Goal: Information Seeking & Learning: Learn about a topic

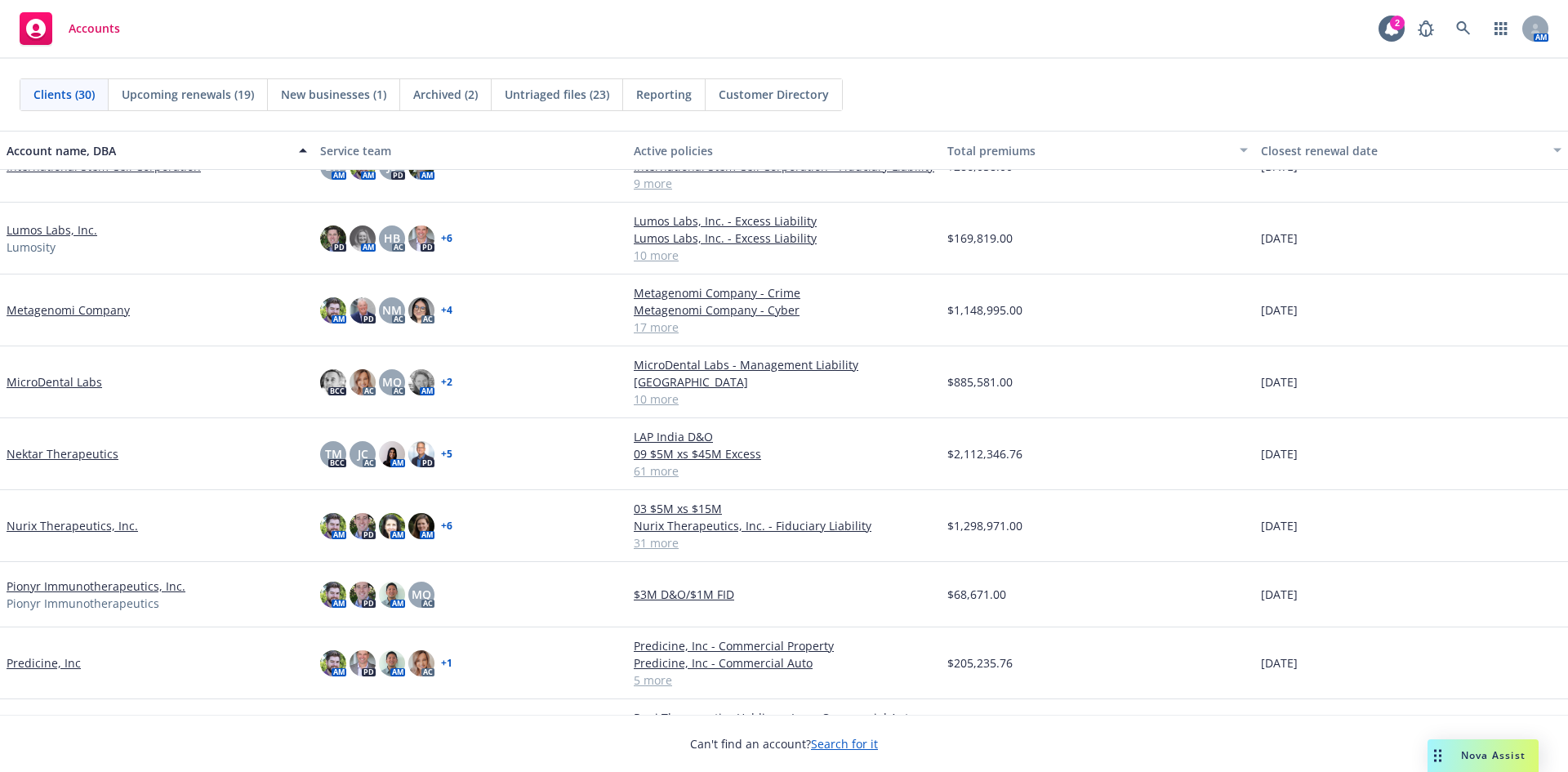
scroll to position [821, 0]
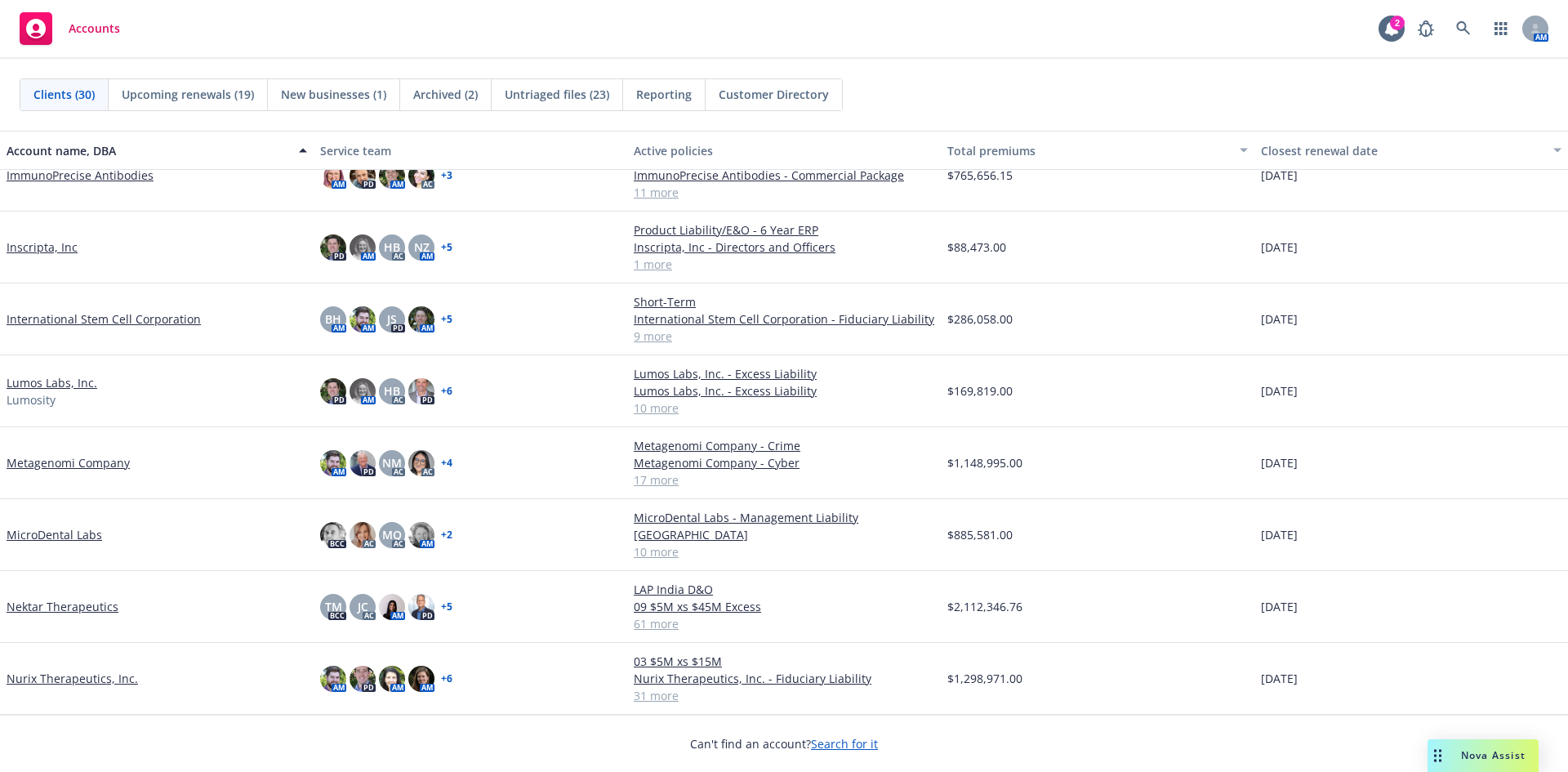
click at [58, 376] on link "Lumos Labs, Inc." at bounding box center [52, 383] width 91 height 17
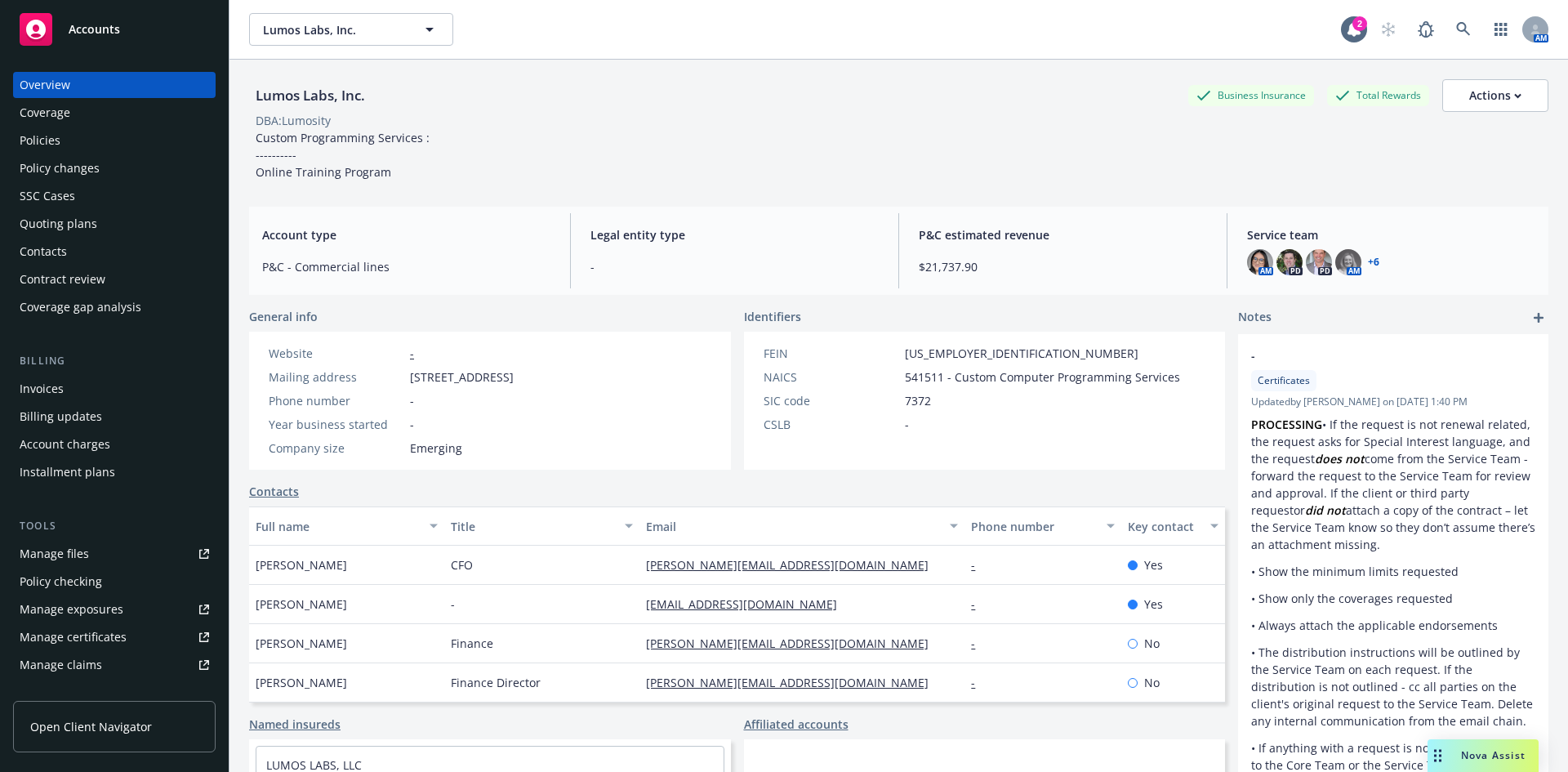
click at [96, 139] on div "Policies" at bounding box center [115, 140] width 190 height 26
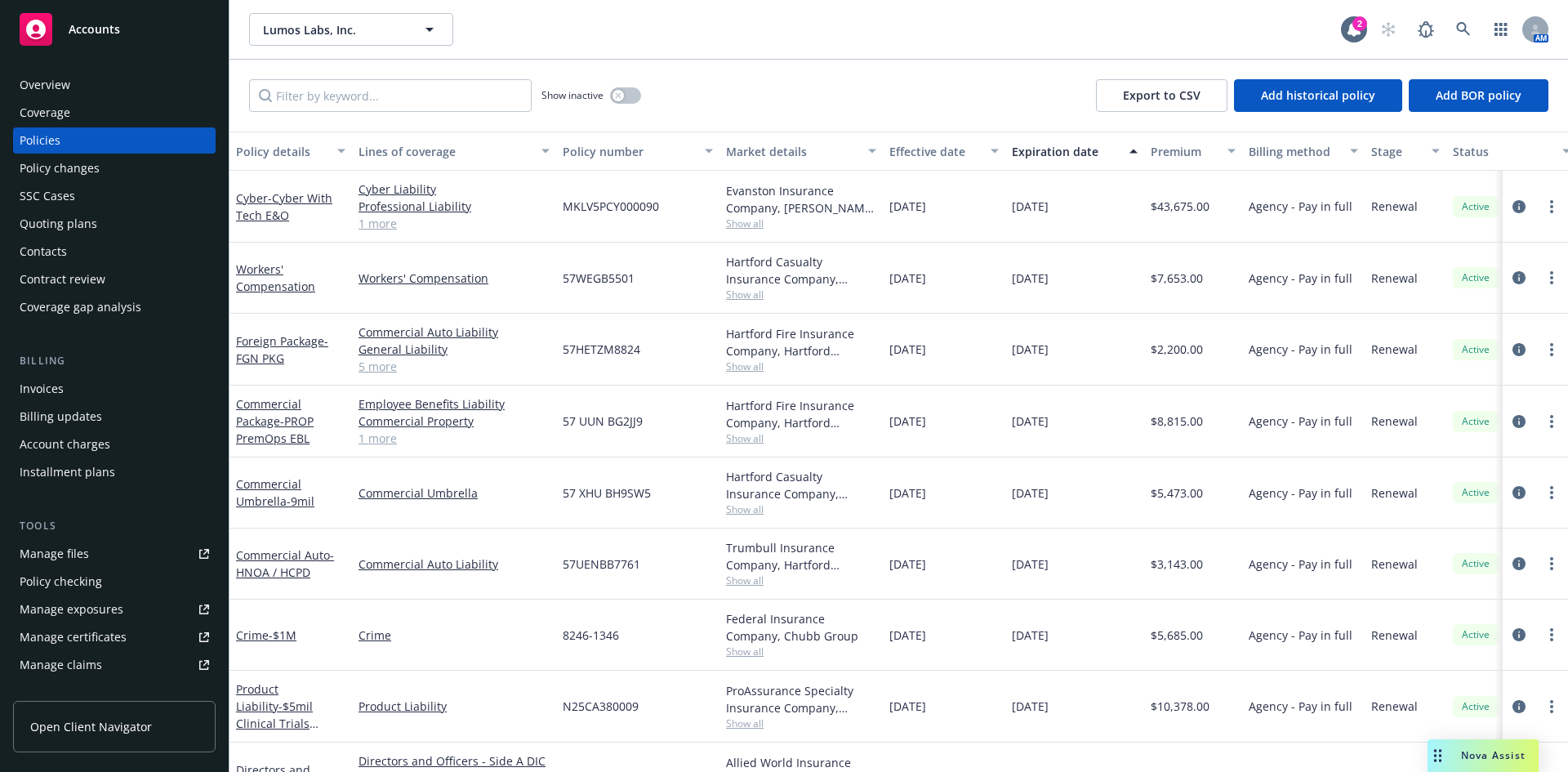
click at [384, 370] on link "5 more" at bounding box center [454, 366] width 191 height 17
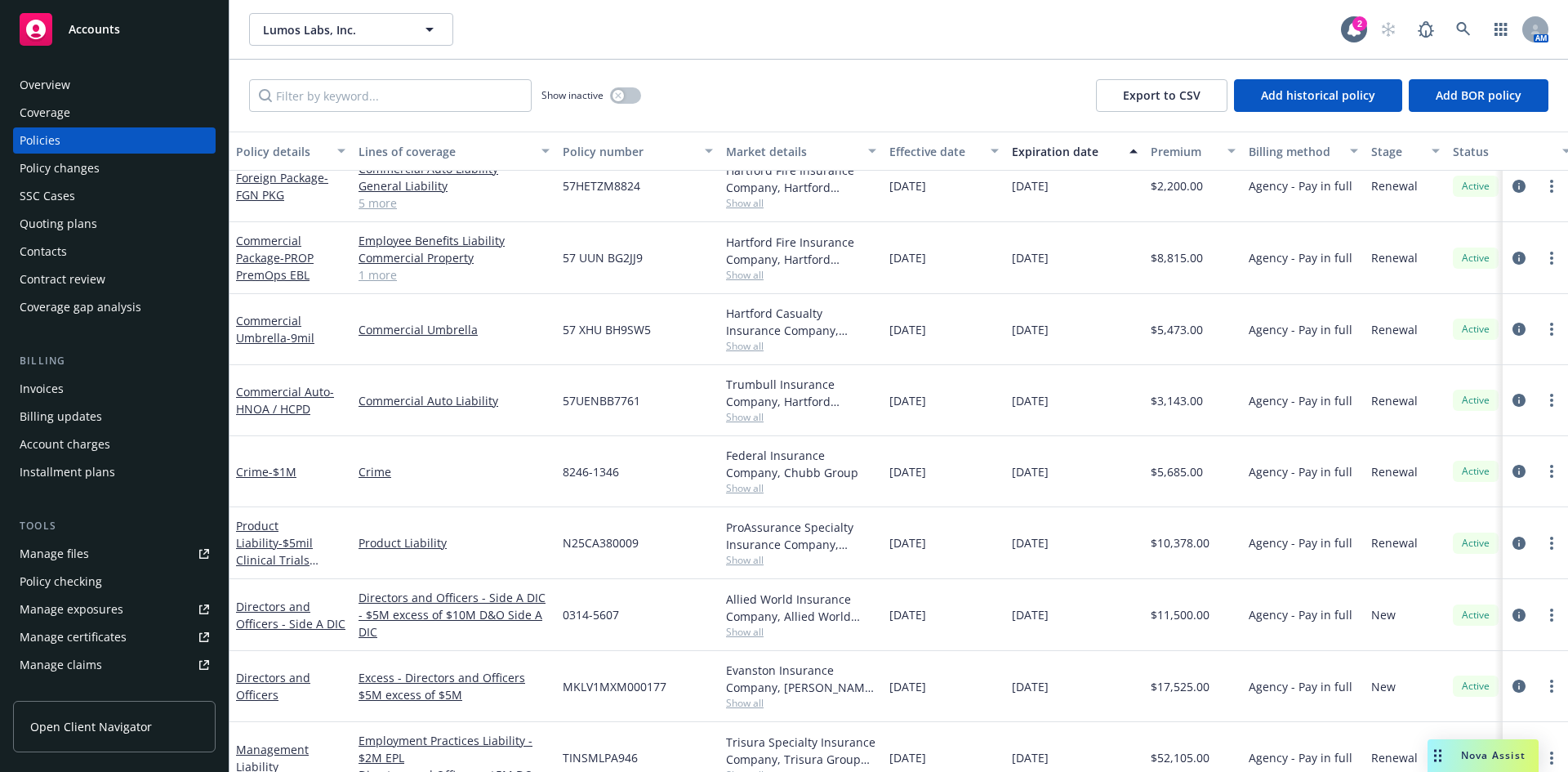
scroll to position [163, 0]
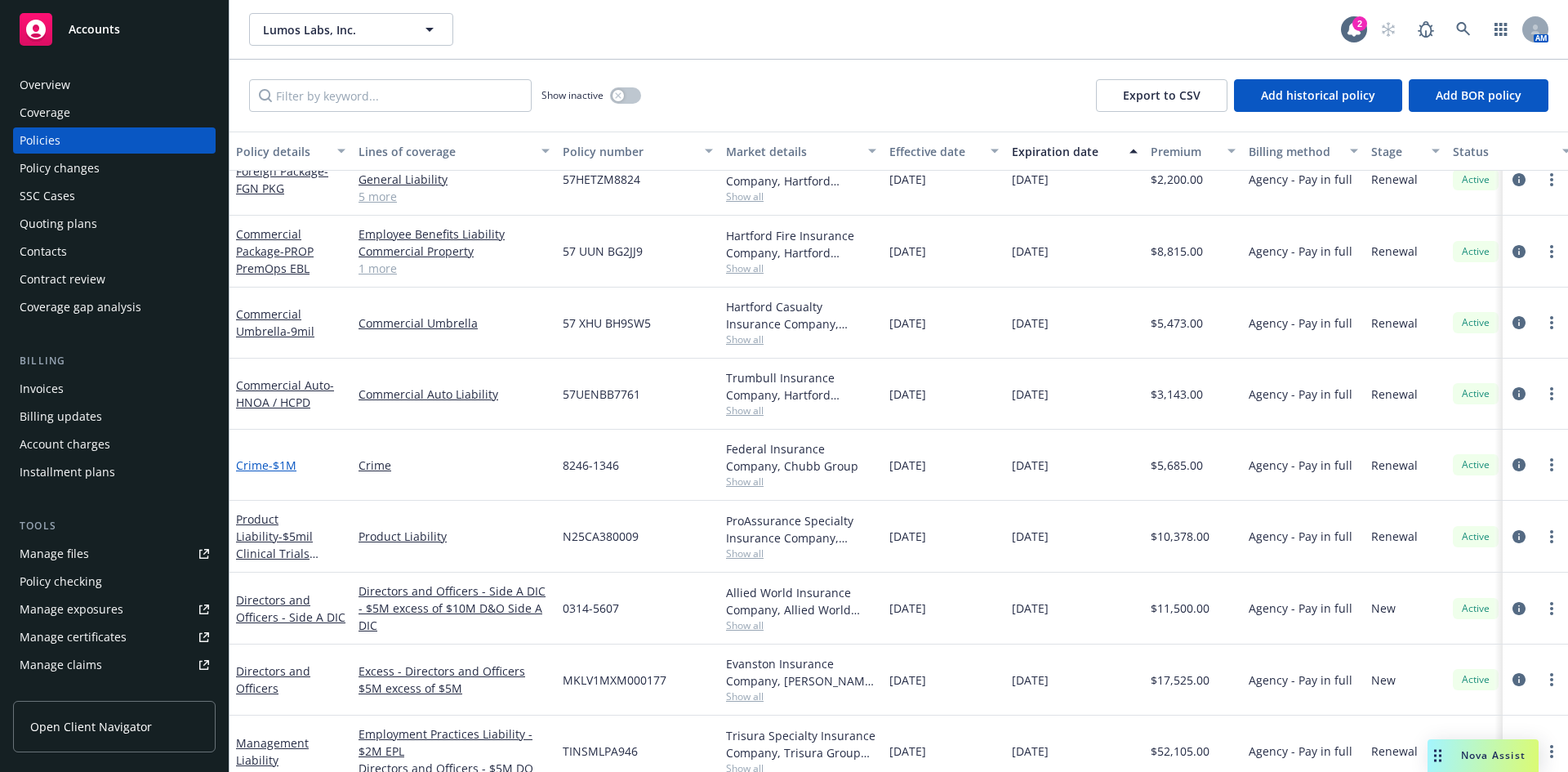
click at [281, 464] on span "- $1M" at bounding box center [282, 465] width 27 height 16
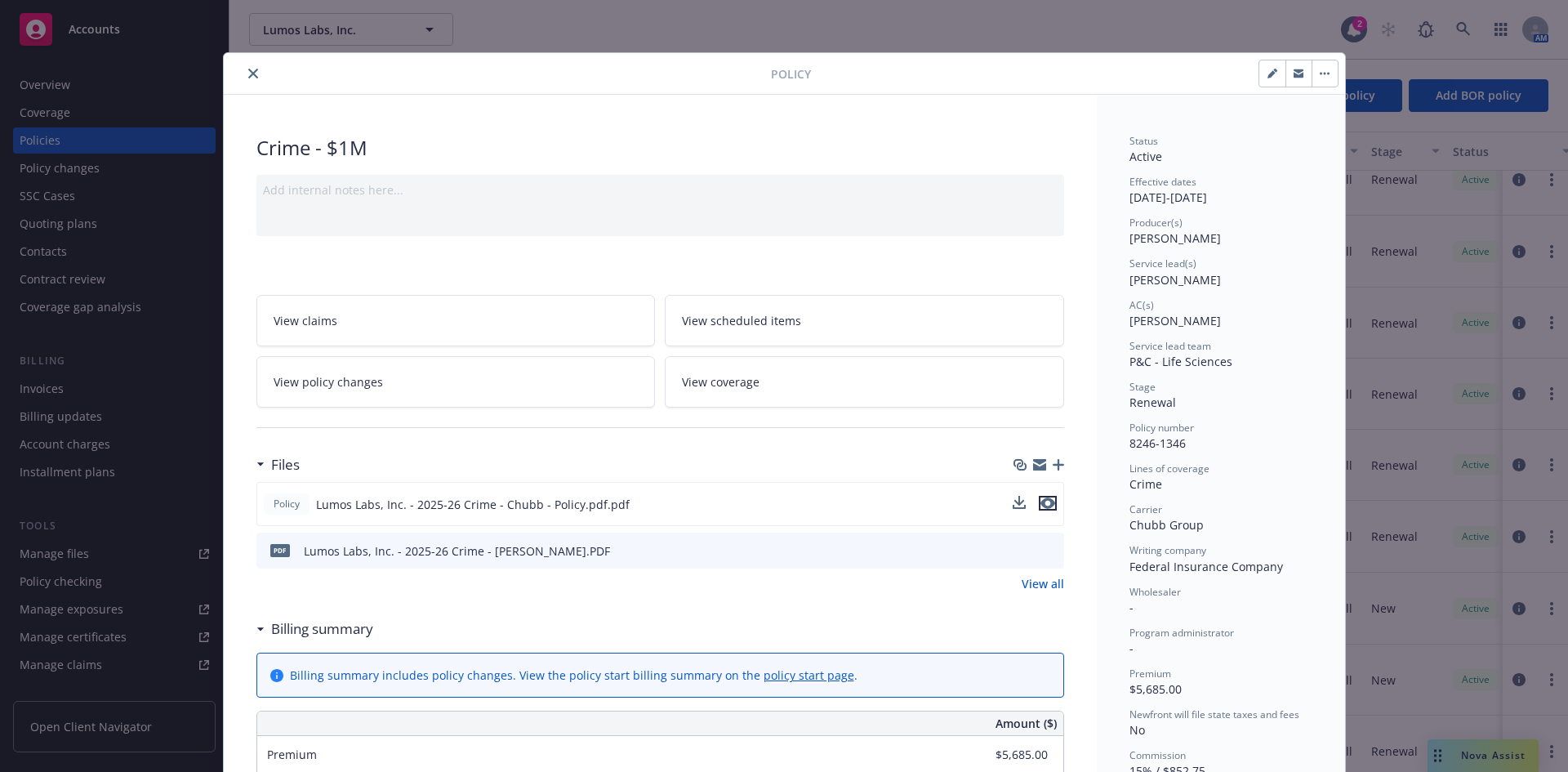
click at [1040, 506] on icon "preview file" at bounding box center [1048, 503] width 15 height 12
click at [249, 68] on icon "close" at bounding box center [254, 73] width 10 height 10
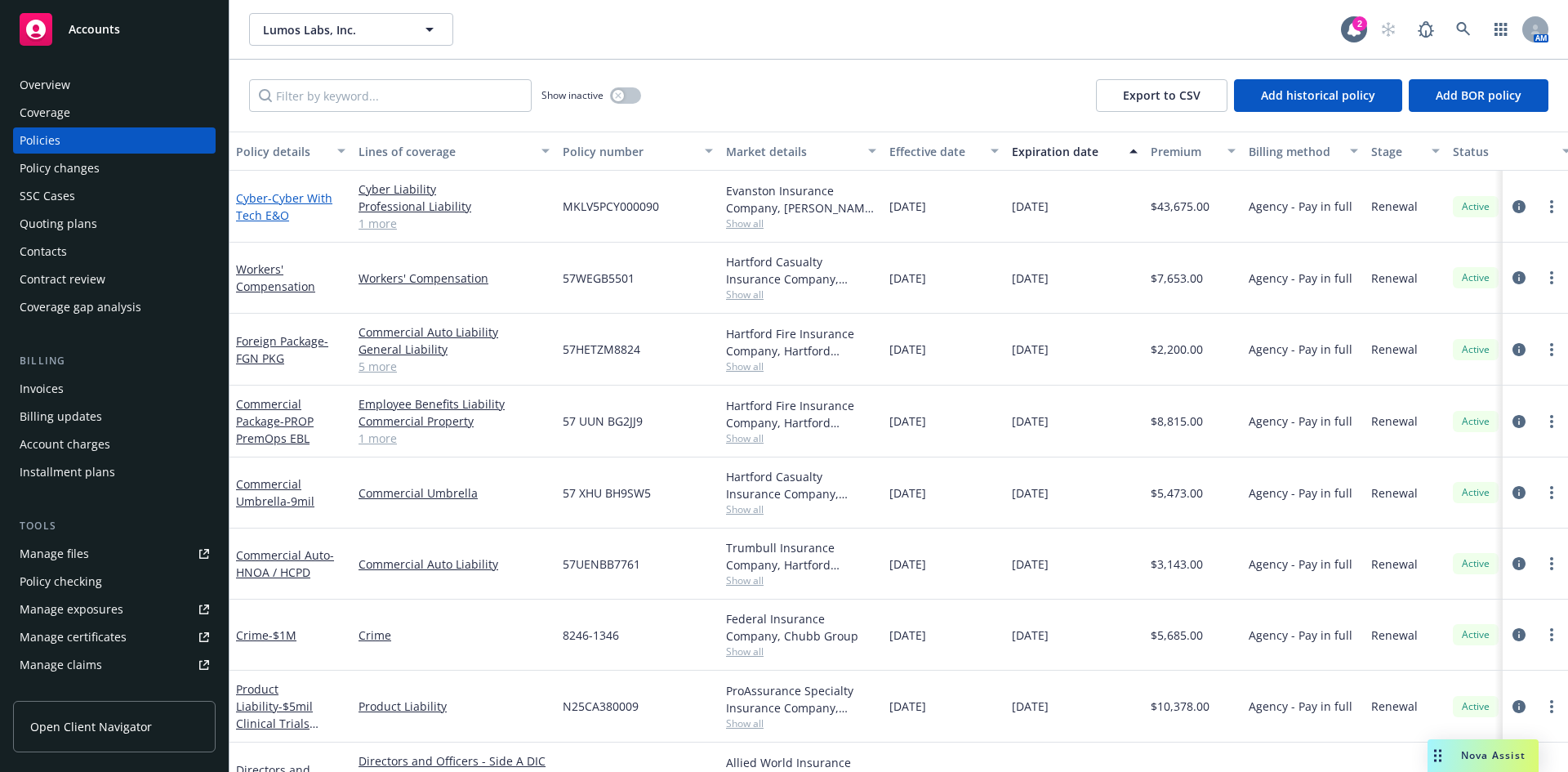
click at [306, 195] on span "- Cyber With Tech E&O" at bounding box center [284, 206] width 96 height 32
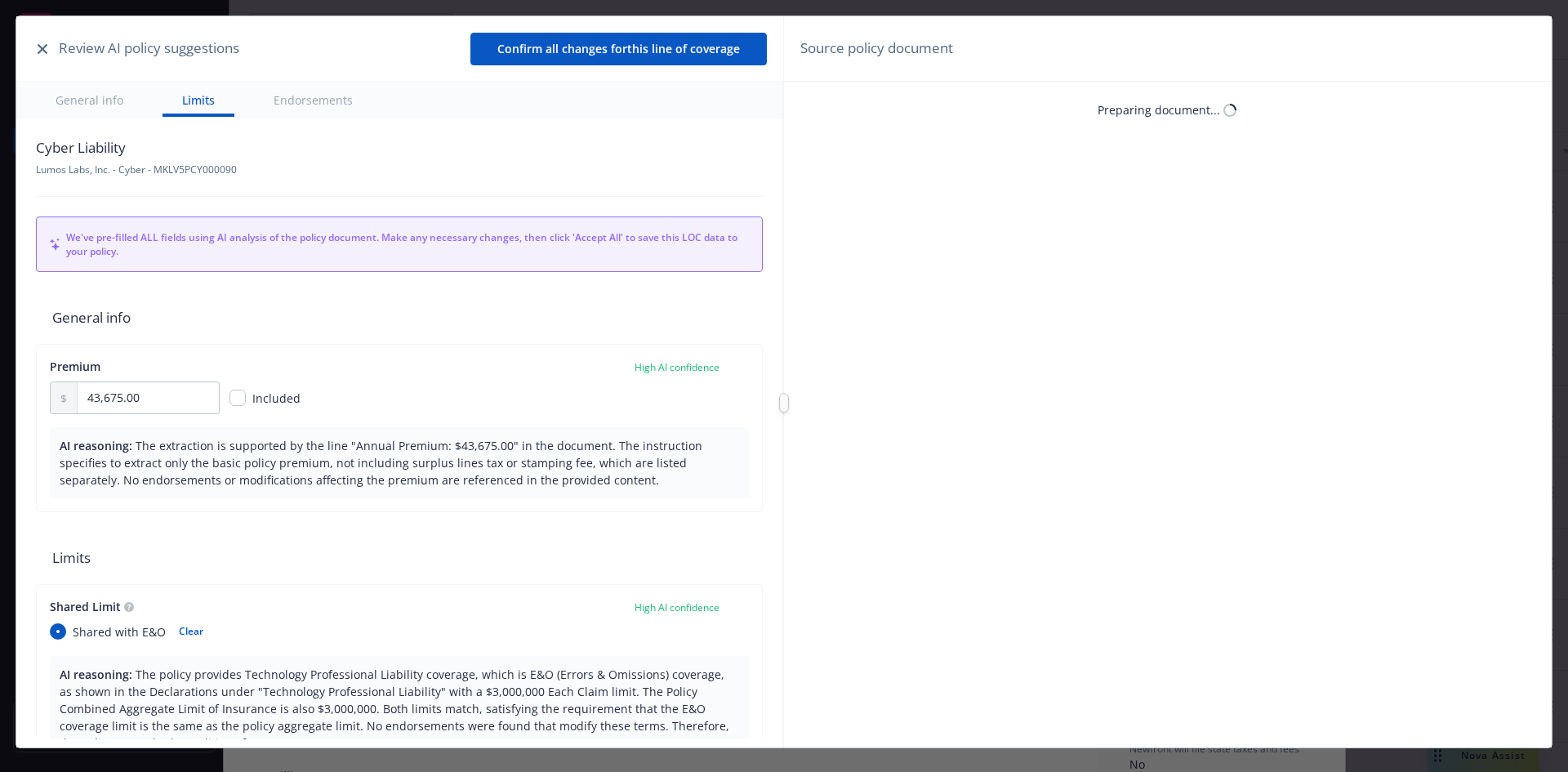
click at [44, 52] on icon "button" at bounding box center [42, 49] width 10 height 10
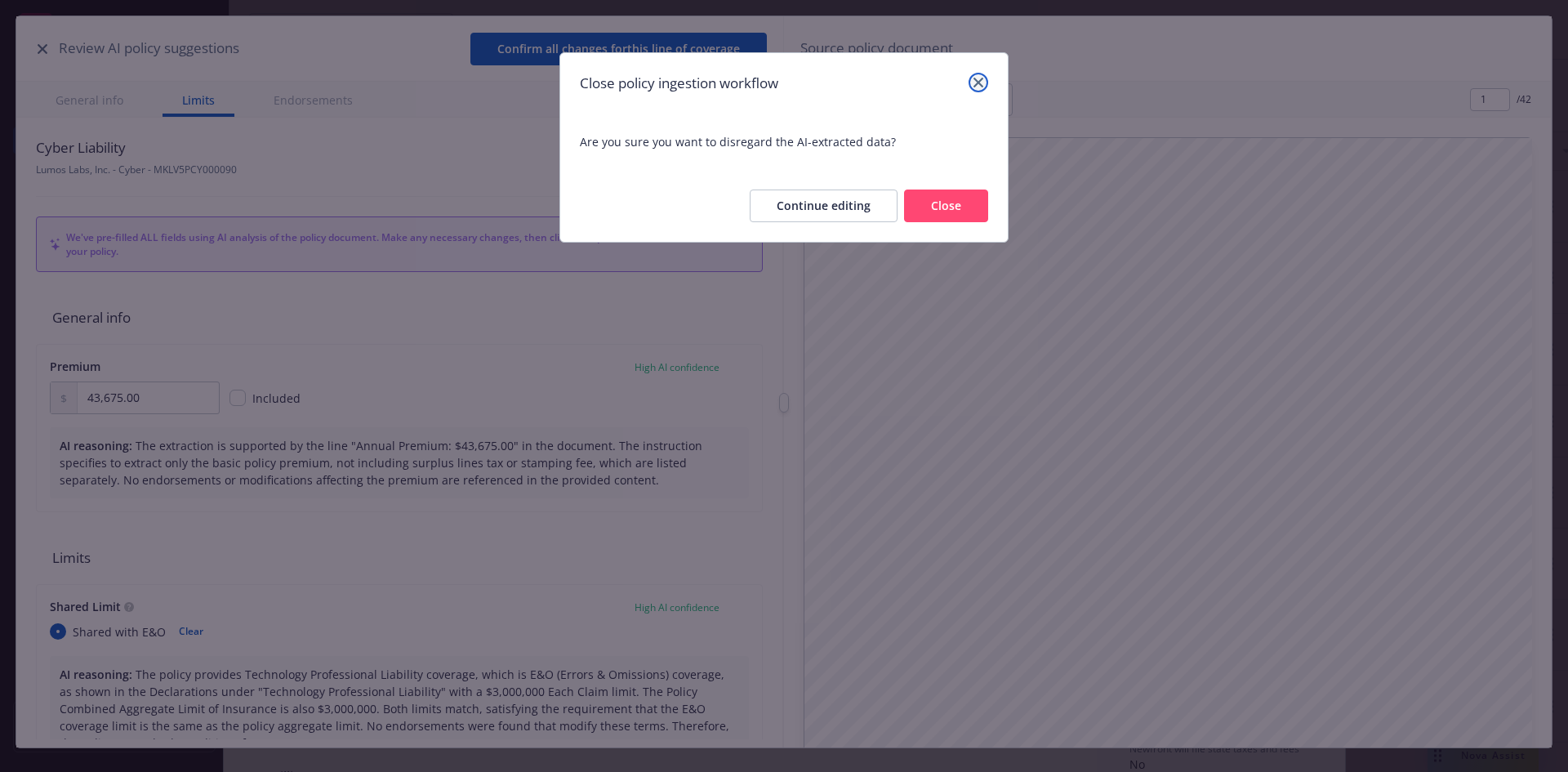
click at [980, 80] on icon "close" at bounding box center [979, 82] width 10 height 10
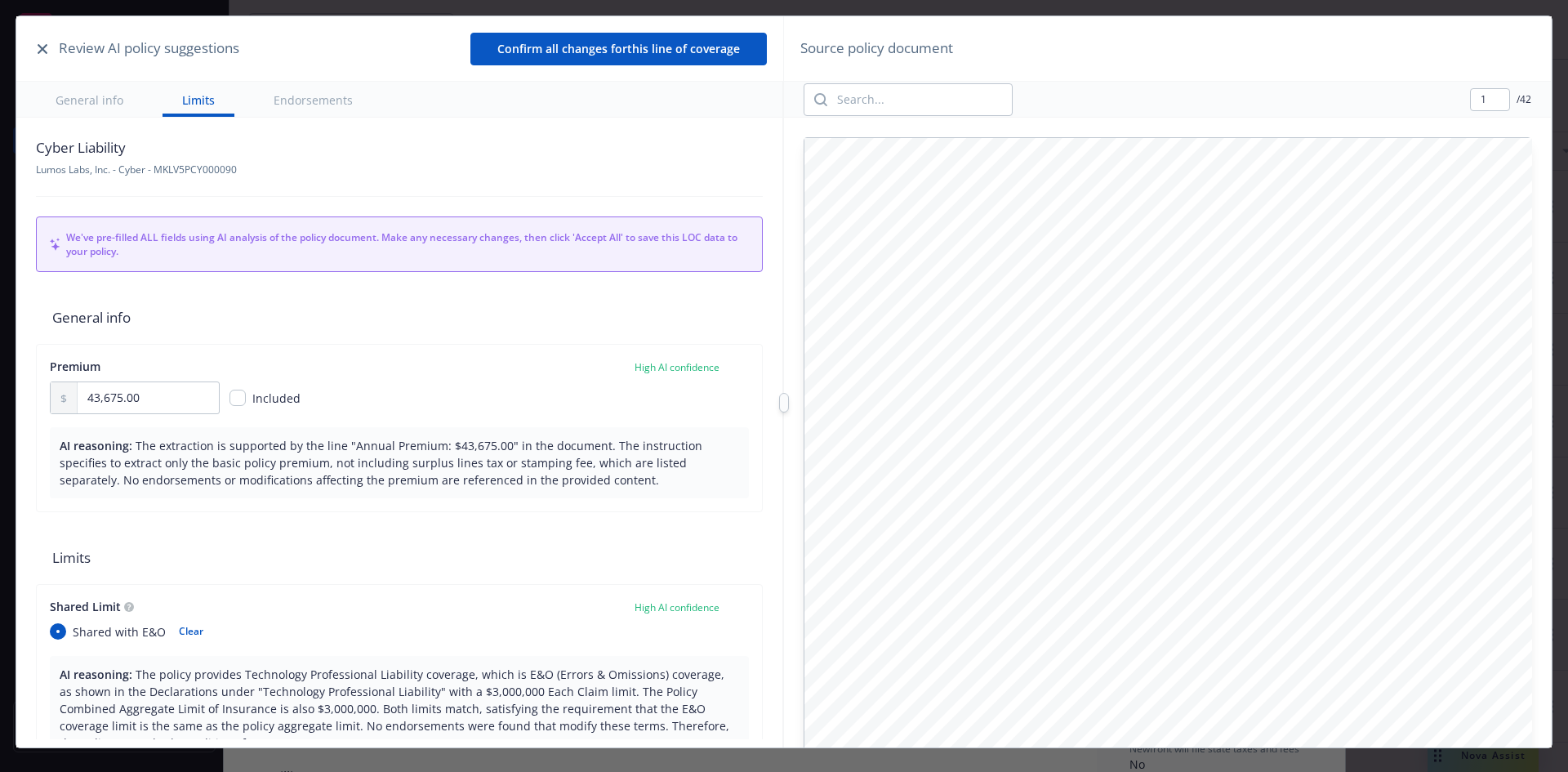
click at [41, 47] on icon "button" at bounding box center [42, 49] width 10 height 10
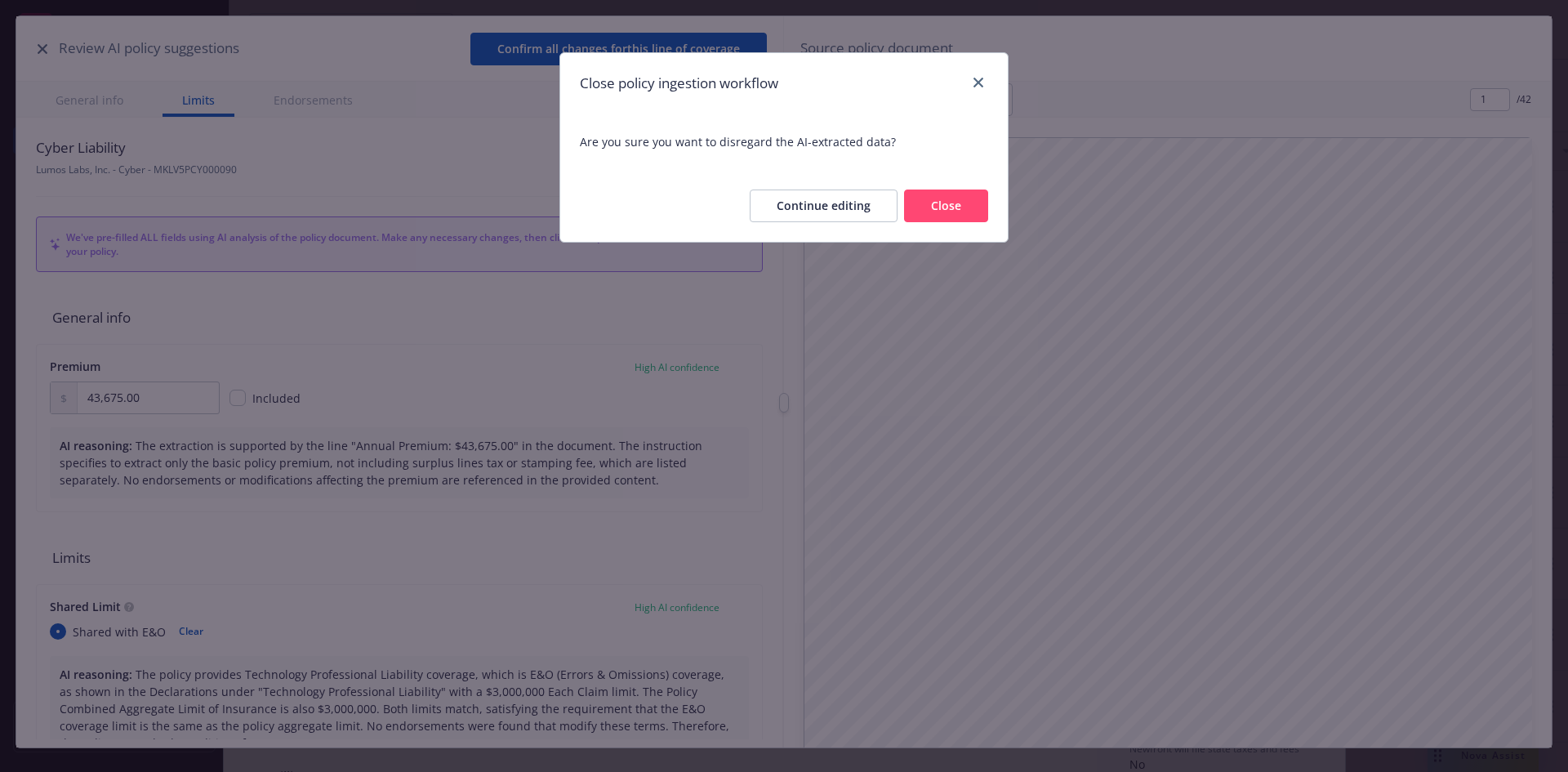
click at [940, 212] on button "Close" at bounding box center [945, 205] width 84 height 32
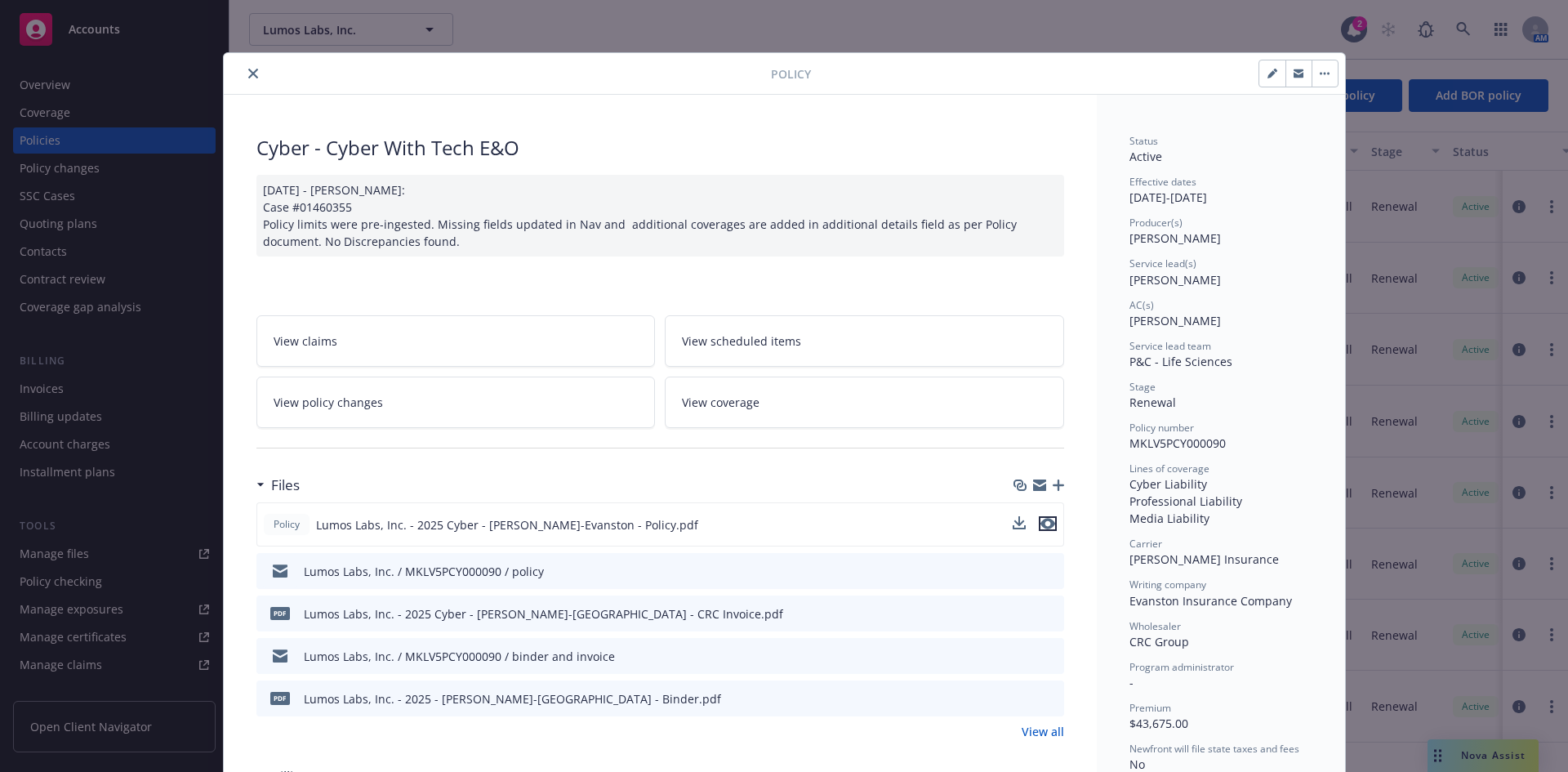
click at [1046, 528] on icon "preview file" at bounding box center [1048, 524] width 15 height 12
click at [249, 74] on icon "close" at bounding box center [254, 73] width 10 height 10
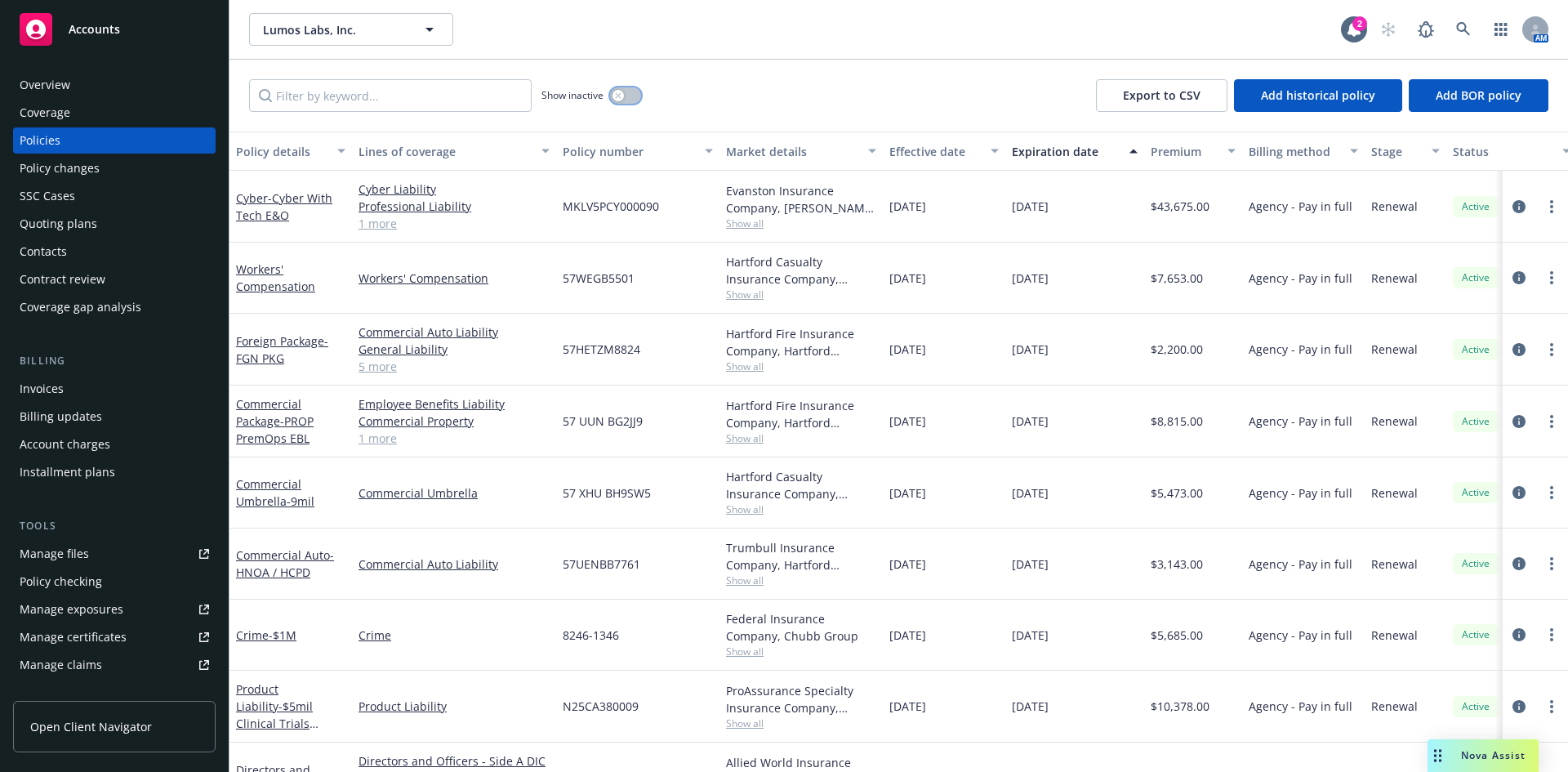
click at [617, 98] on icon "button" at bounding box center [619, 96] width 7 height 7
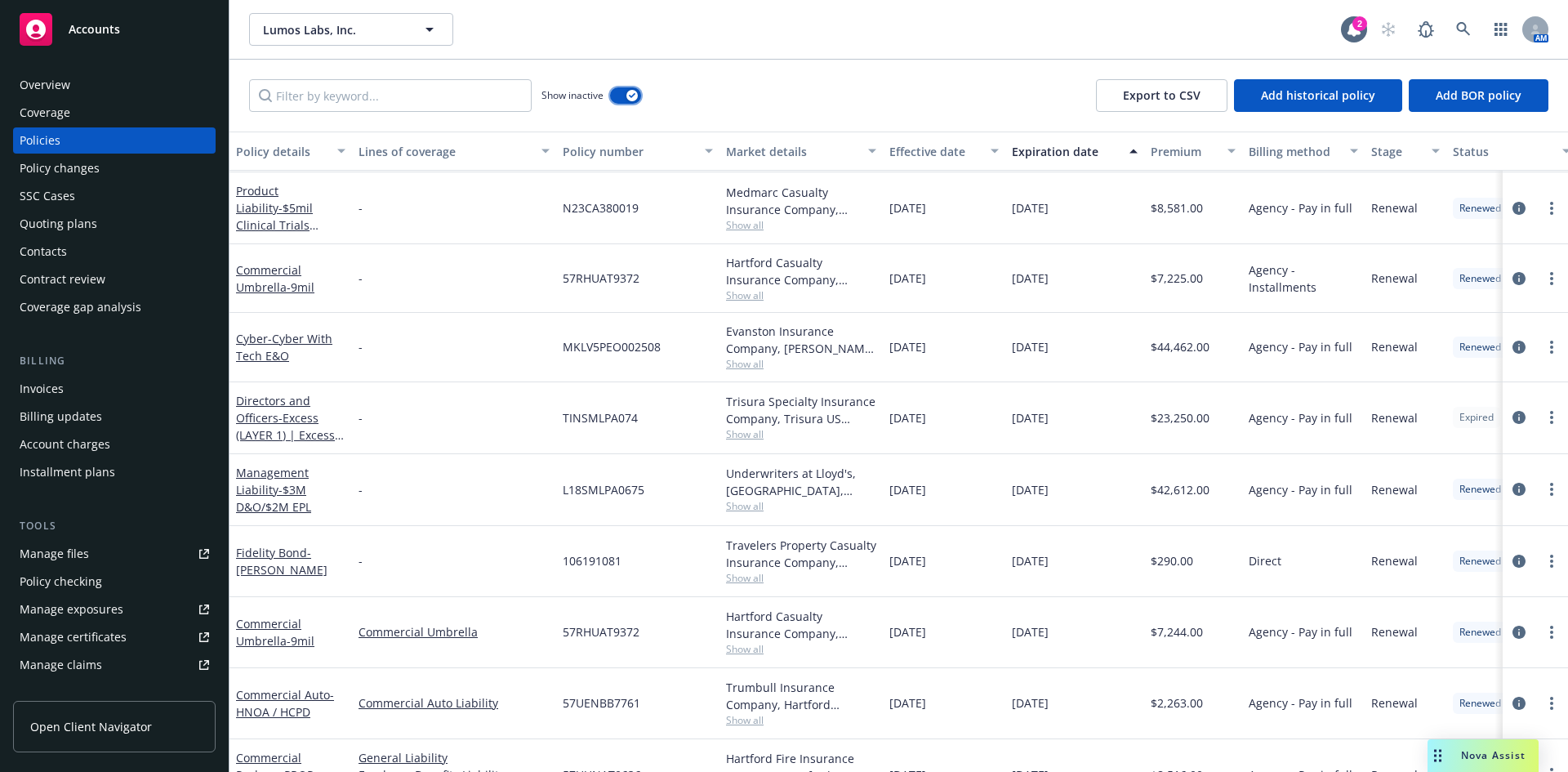
scroll to position [3835, 0]
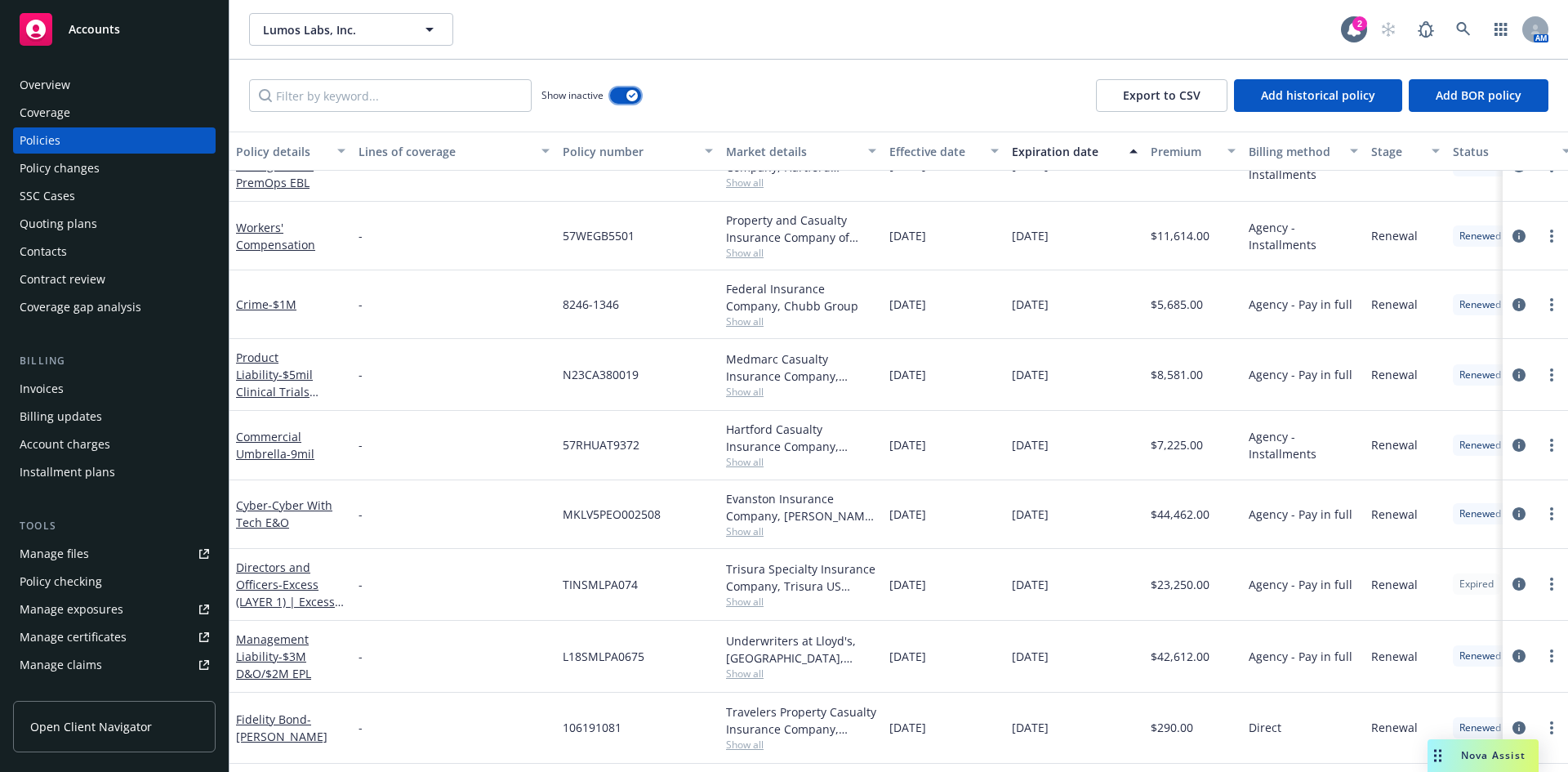
click at [624, 100] on button "button" at bounding box center [625, 96] width 31 height 17
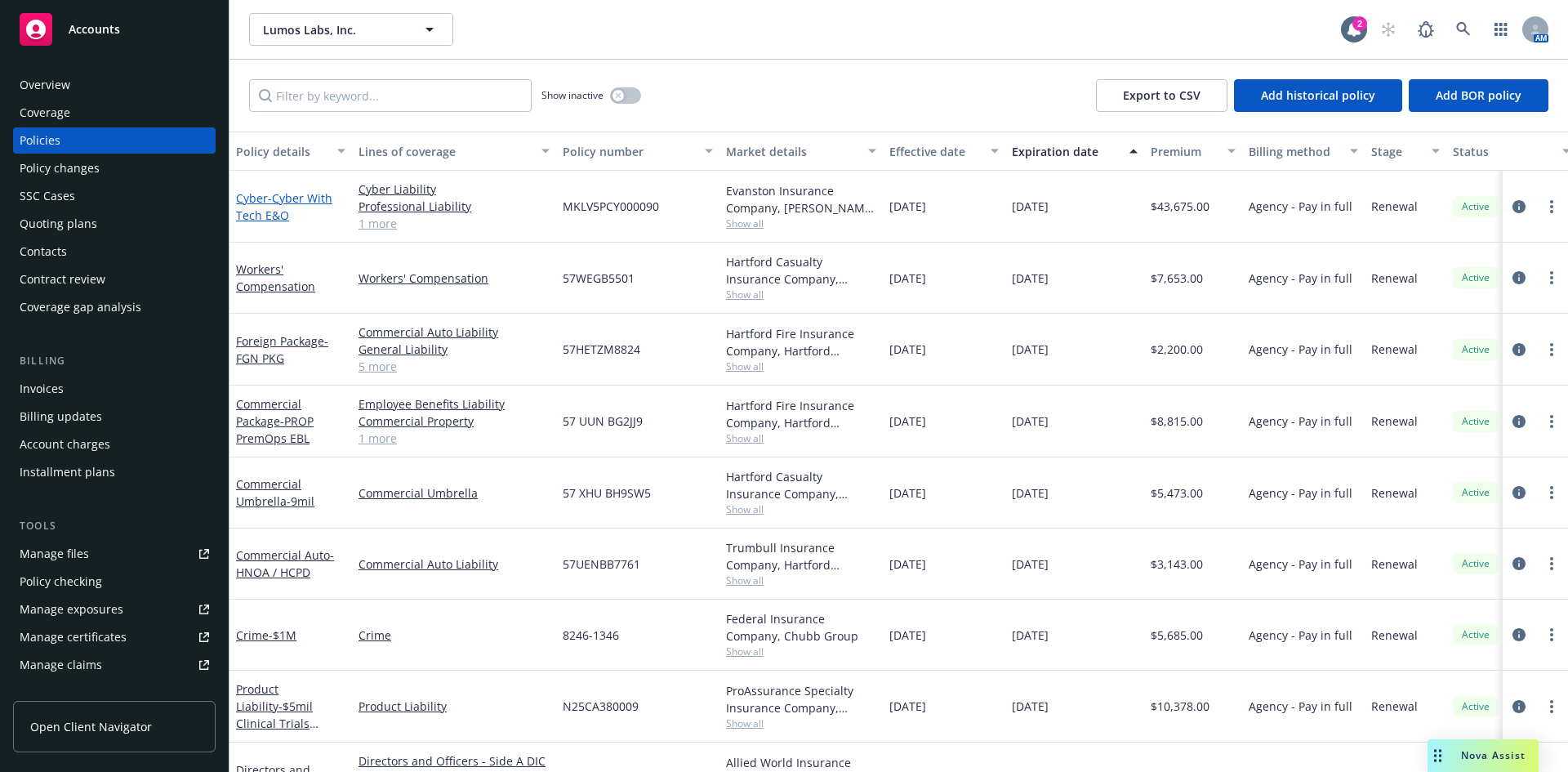
click at [303, 200] on span "- Cyber With Tech E&O" at bounding box center [284, 206] width 96 height 32
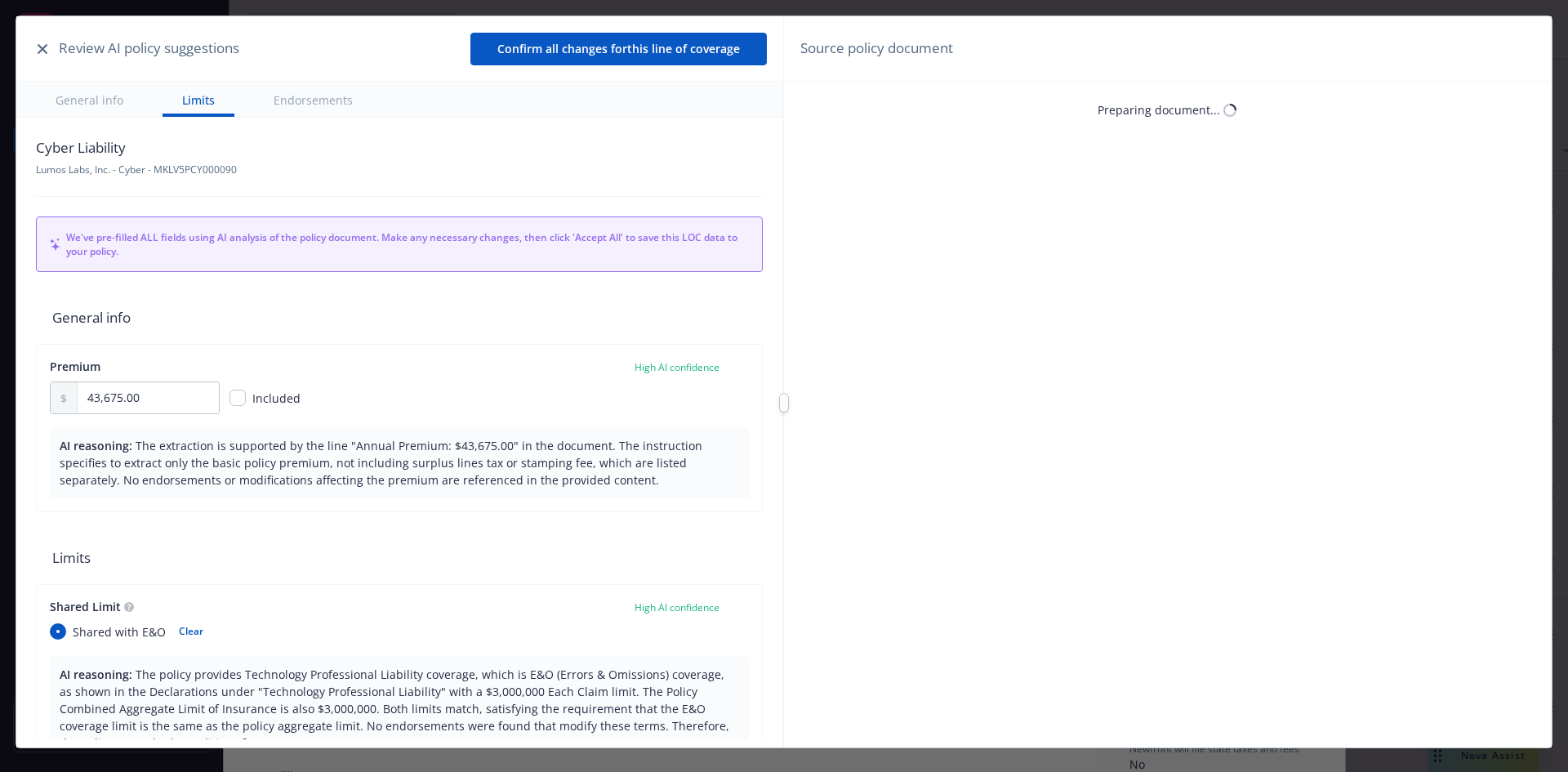
type textarea "x"
click at [45, 52] on icon "button" at bounding box center [42, 49] width 10 height 10
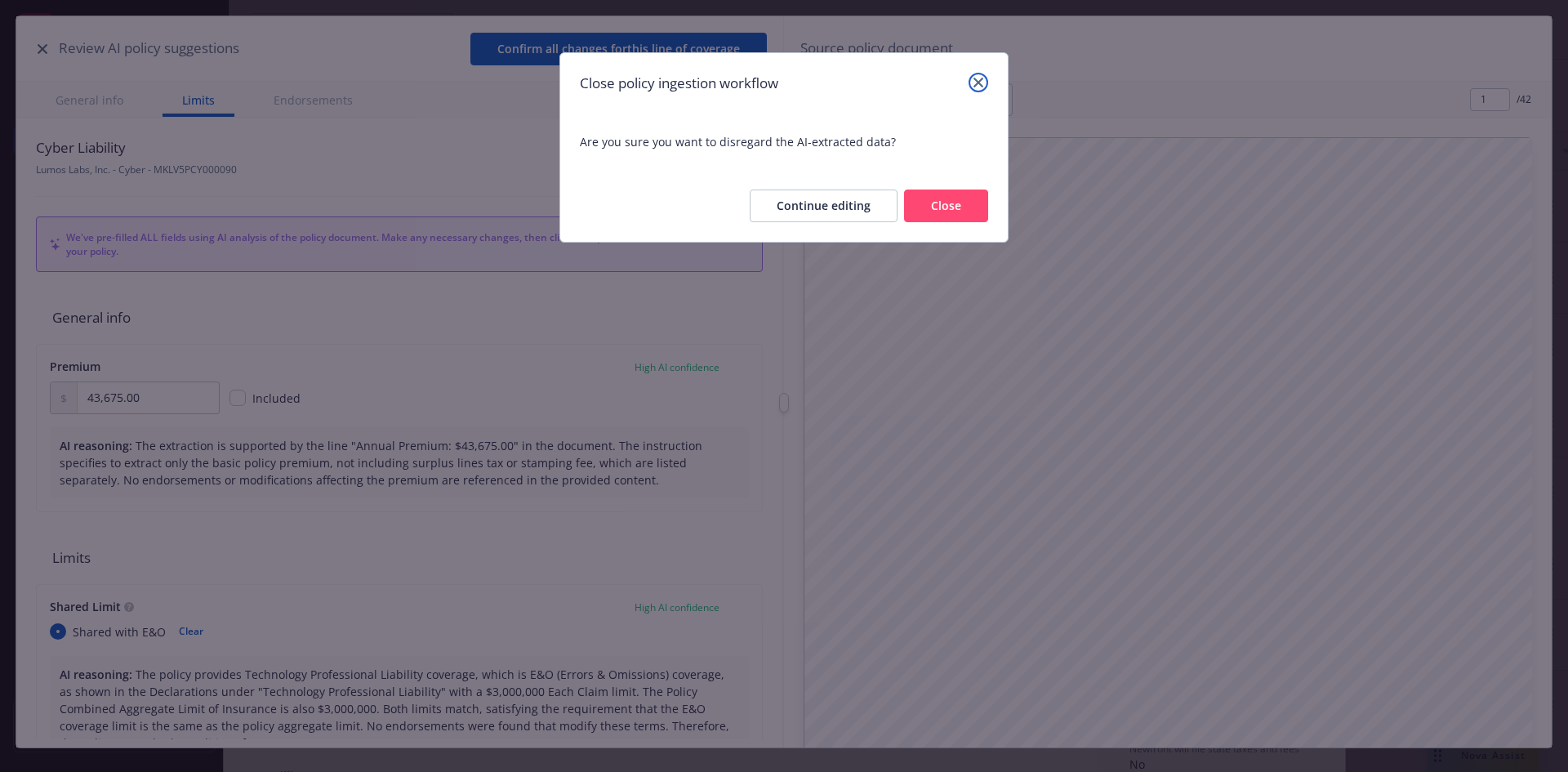
click at [975, 84] on icon "close" at bounding box center [979, 82] width 10 height 10
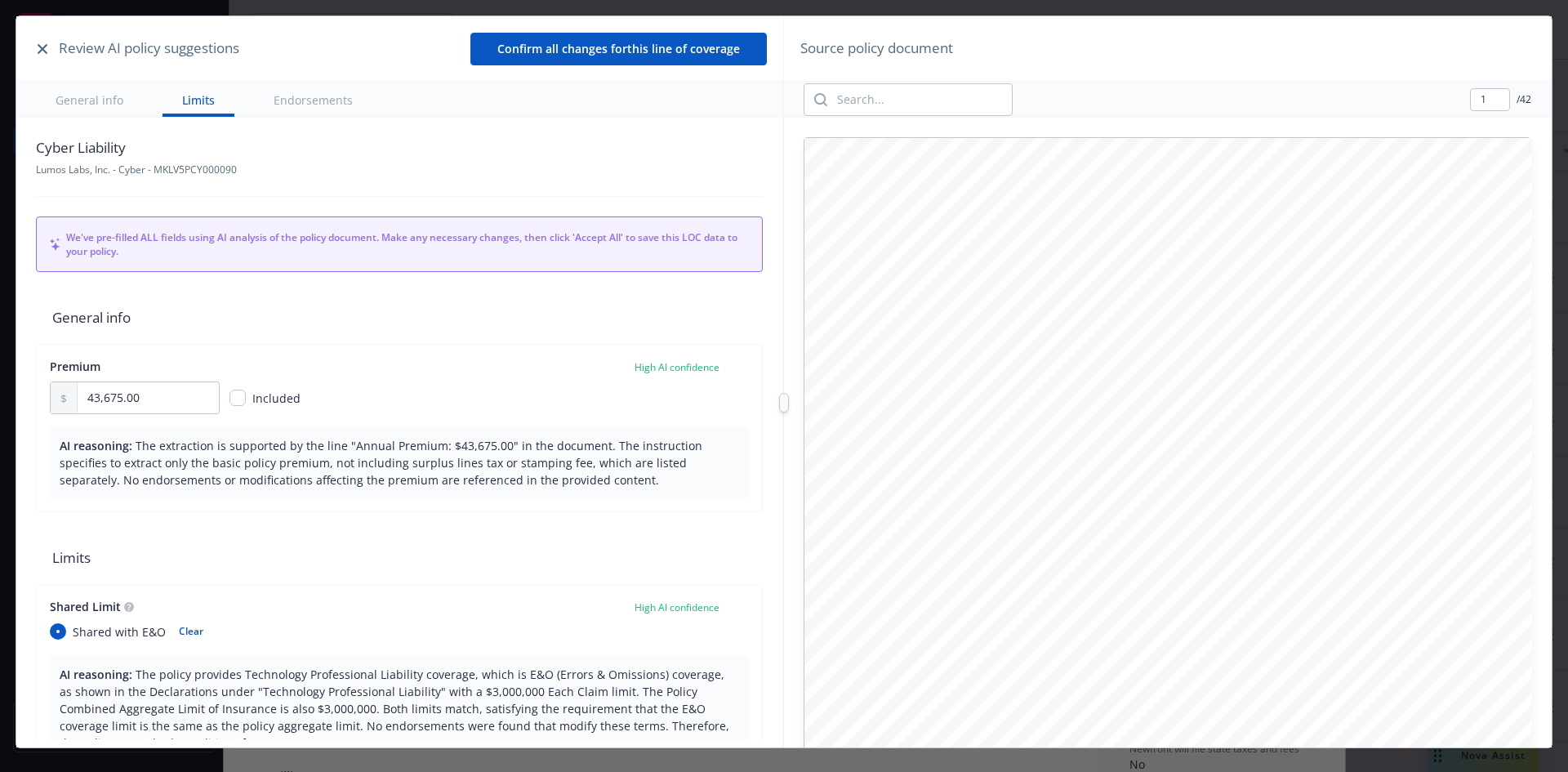
click at [42, 47] on icon "button" at bounding box center [42, 49] width 10 height 10
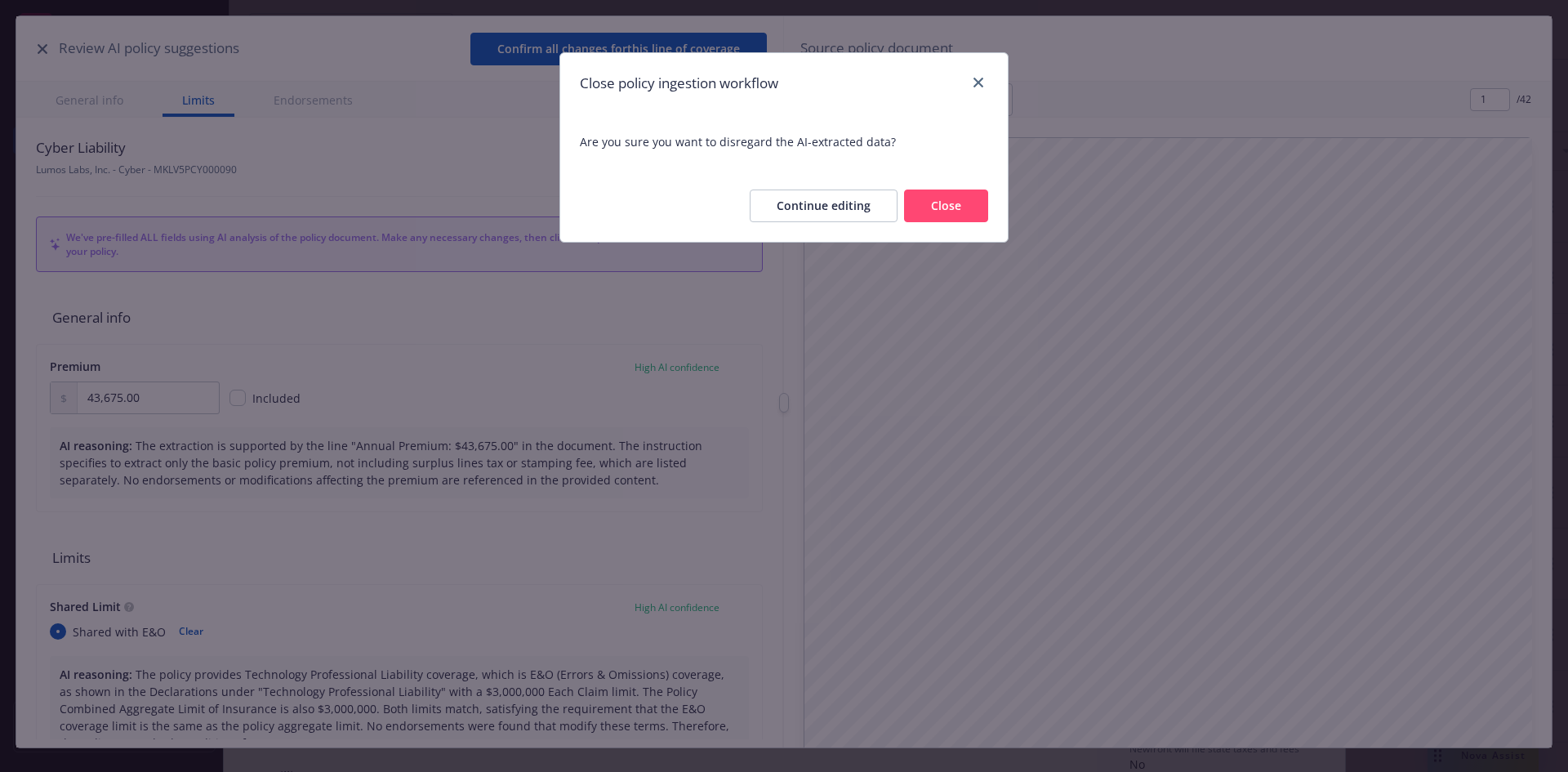
click at [960, 216] on button "Close" at bounding box center [945, 205] width 84 height 32
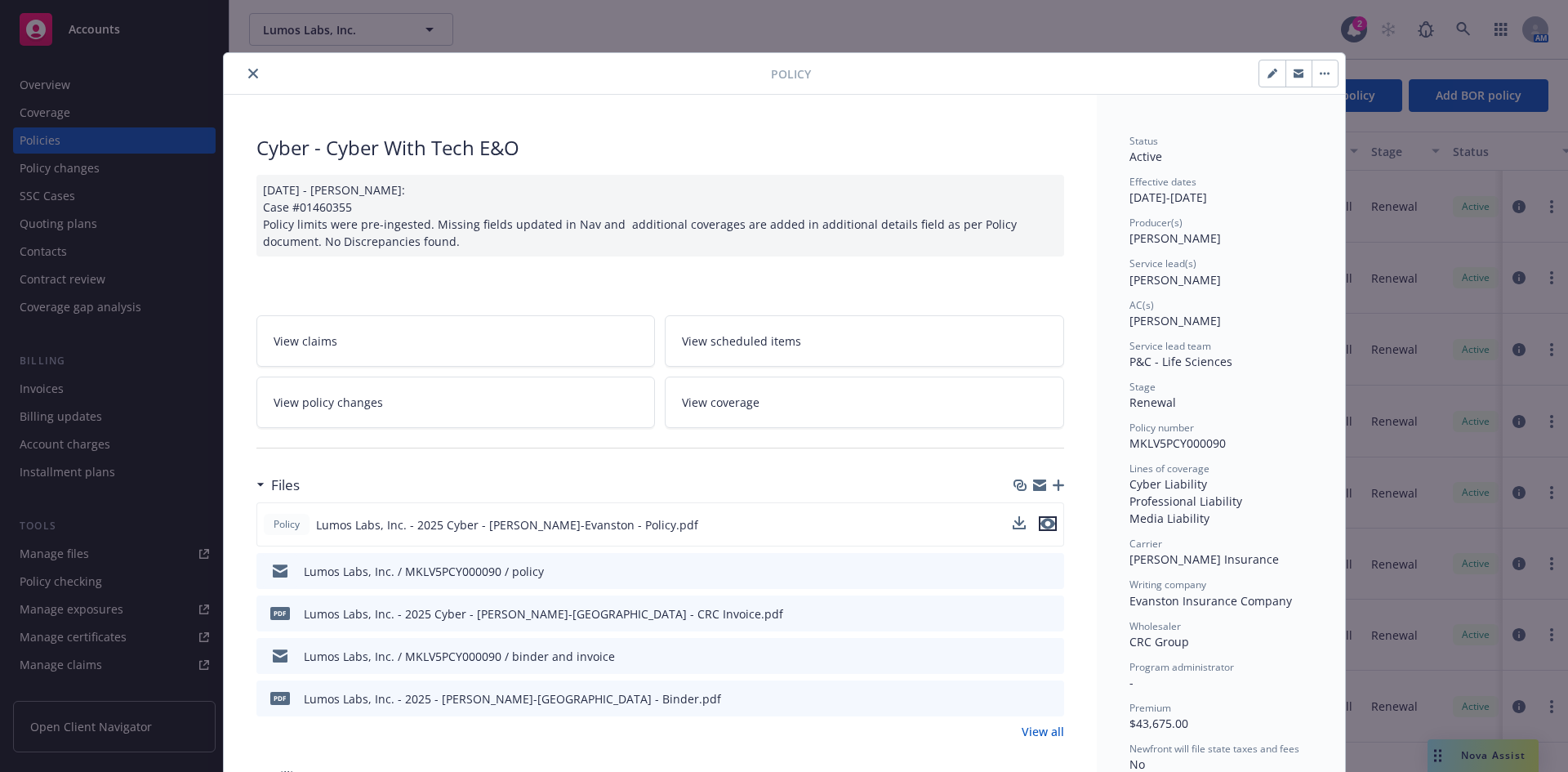
click at [1044, 526] on icon "preview file" at bounding box center [1048, 524] width 15 height 12
click at [249, 73] on icon "close" at bounding box center [254, 73] width 10 height 10
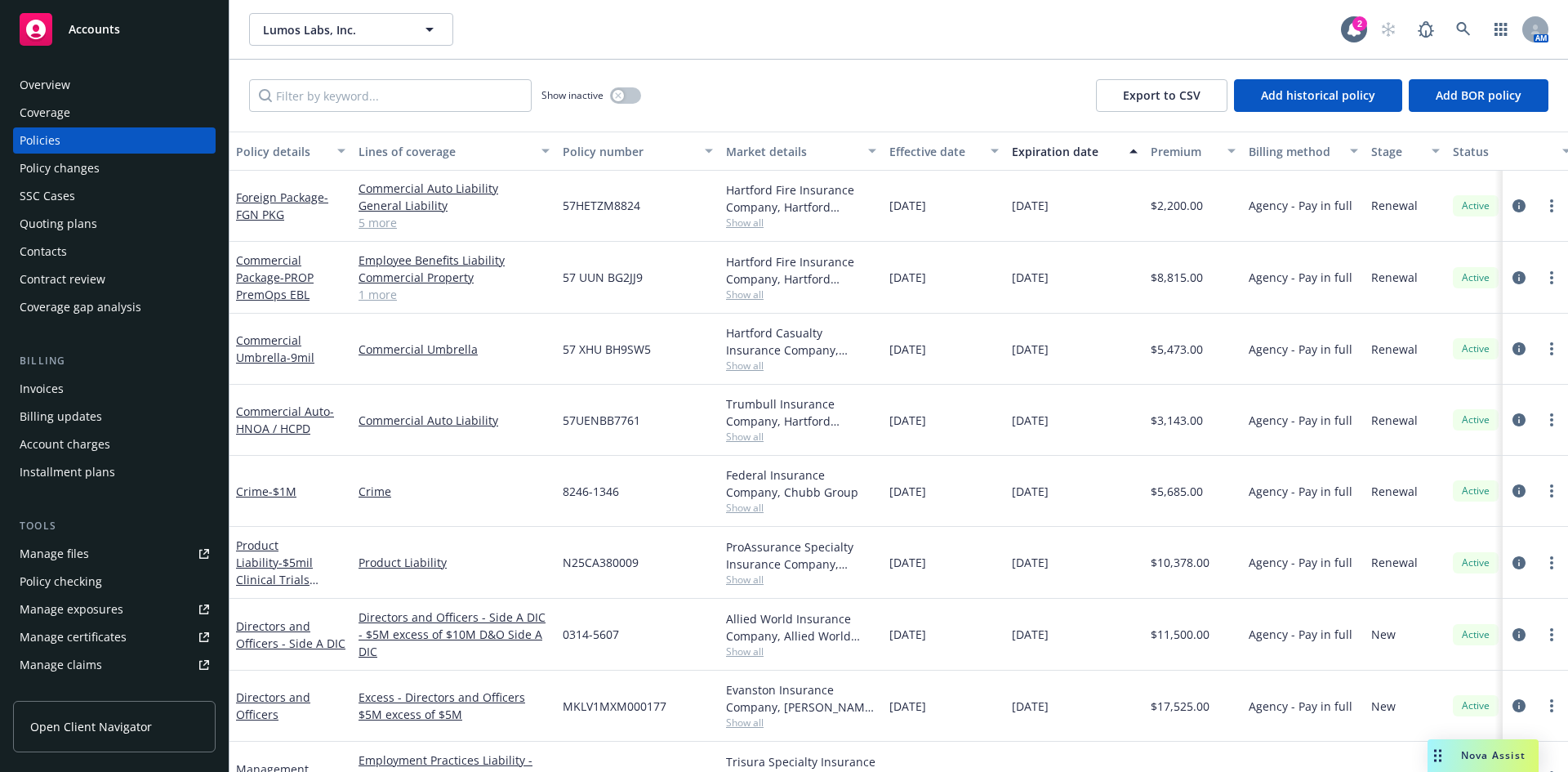
scroll to position [251, 0]
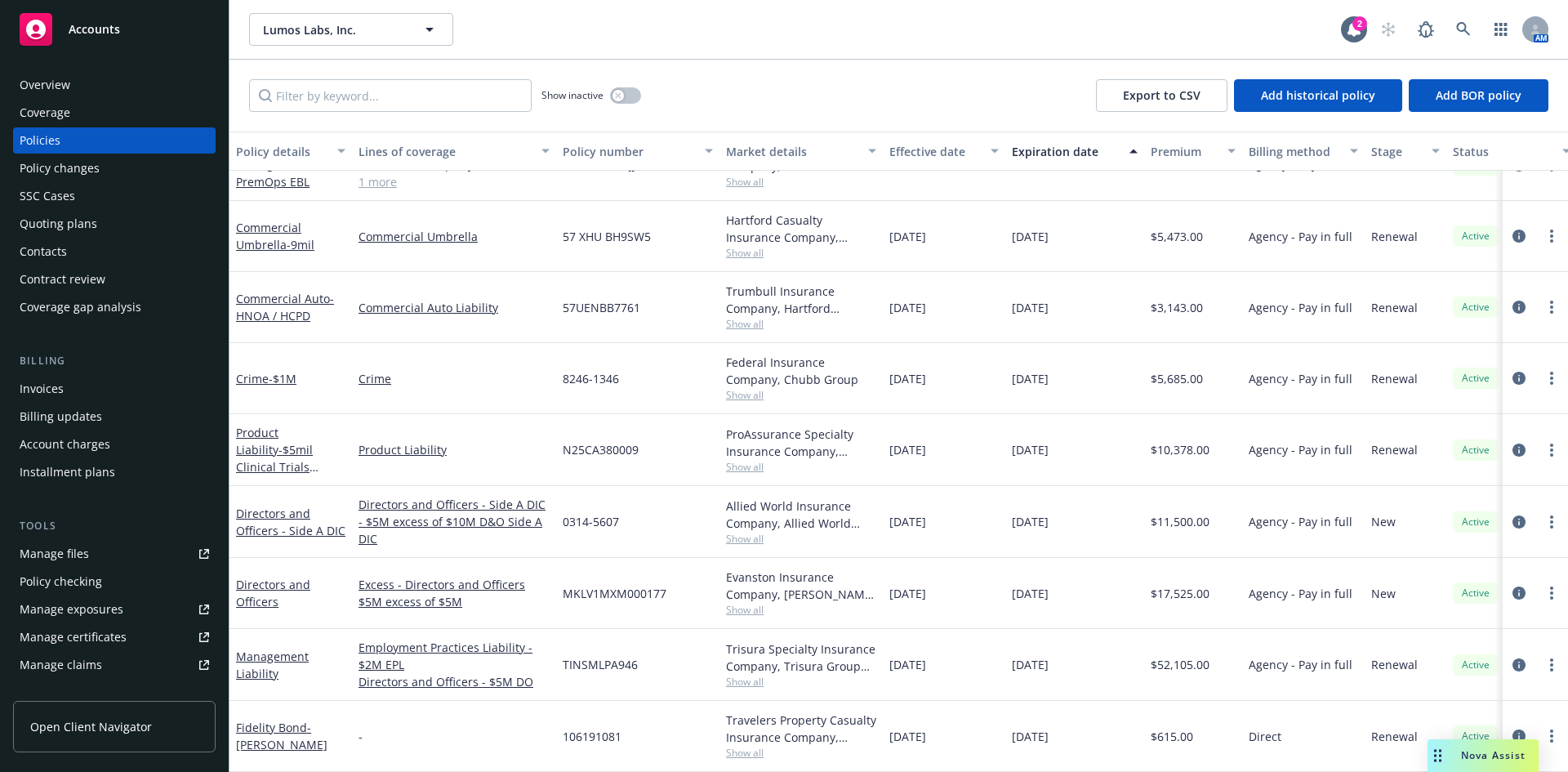
click at [1112, 7] on div "Lumos Labs, Inc. Lumos Labs, Inc. 2 AM" at bounding box center [899, 29] width 1339 height 59
click at [1354, 37] on icon at bounding box center [1354, 30] width 17 height 17
click at [38, 28] on rect at bounding box center [36, 29] width 32 height 32
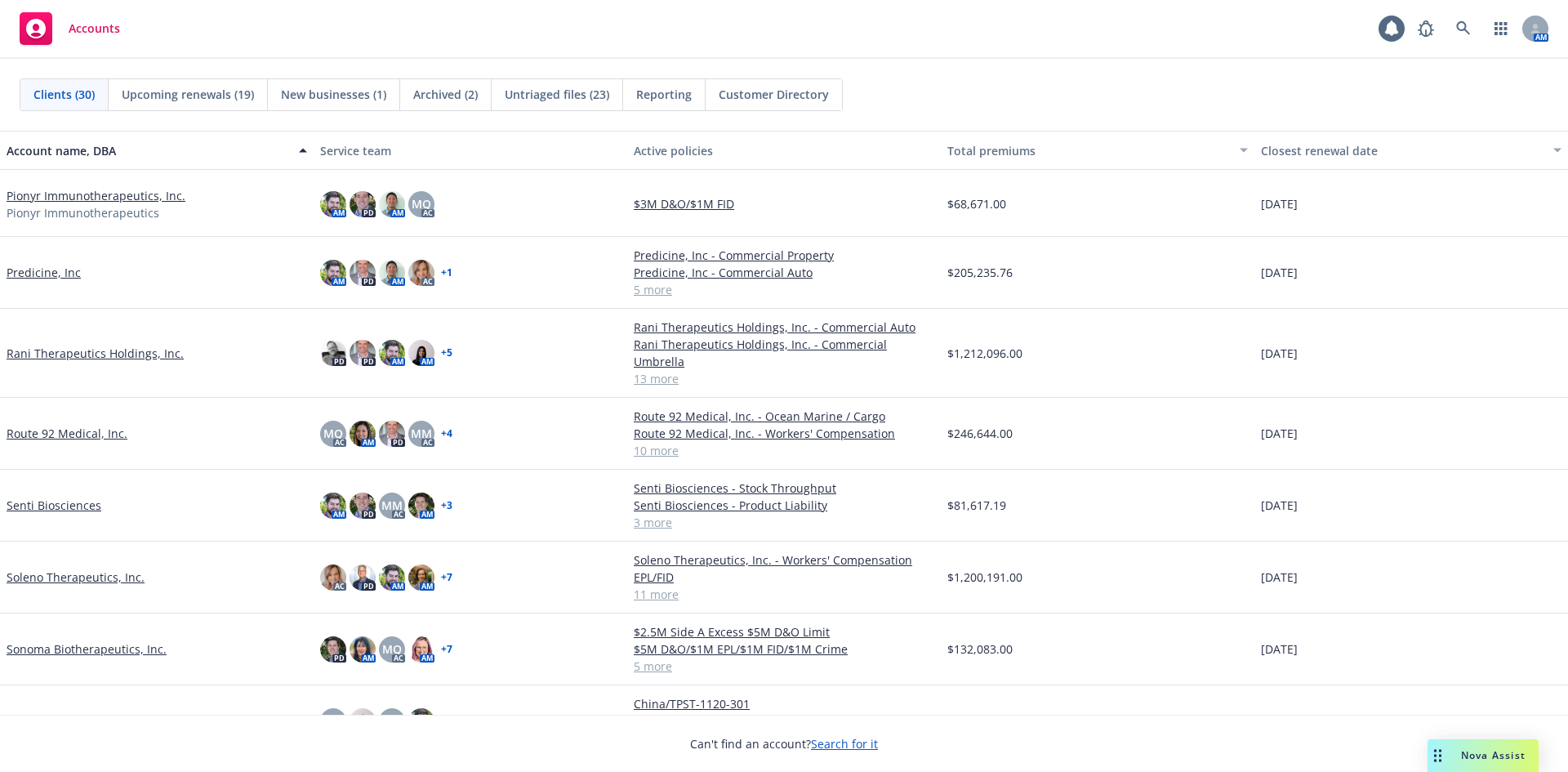
scroll to position [1416, 0]
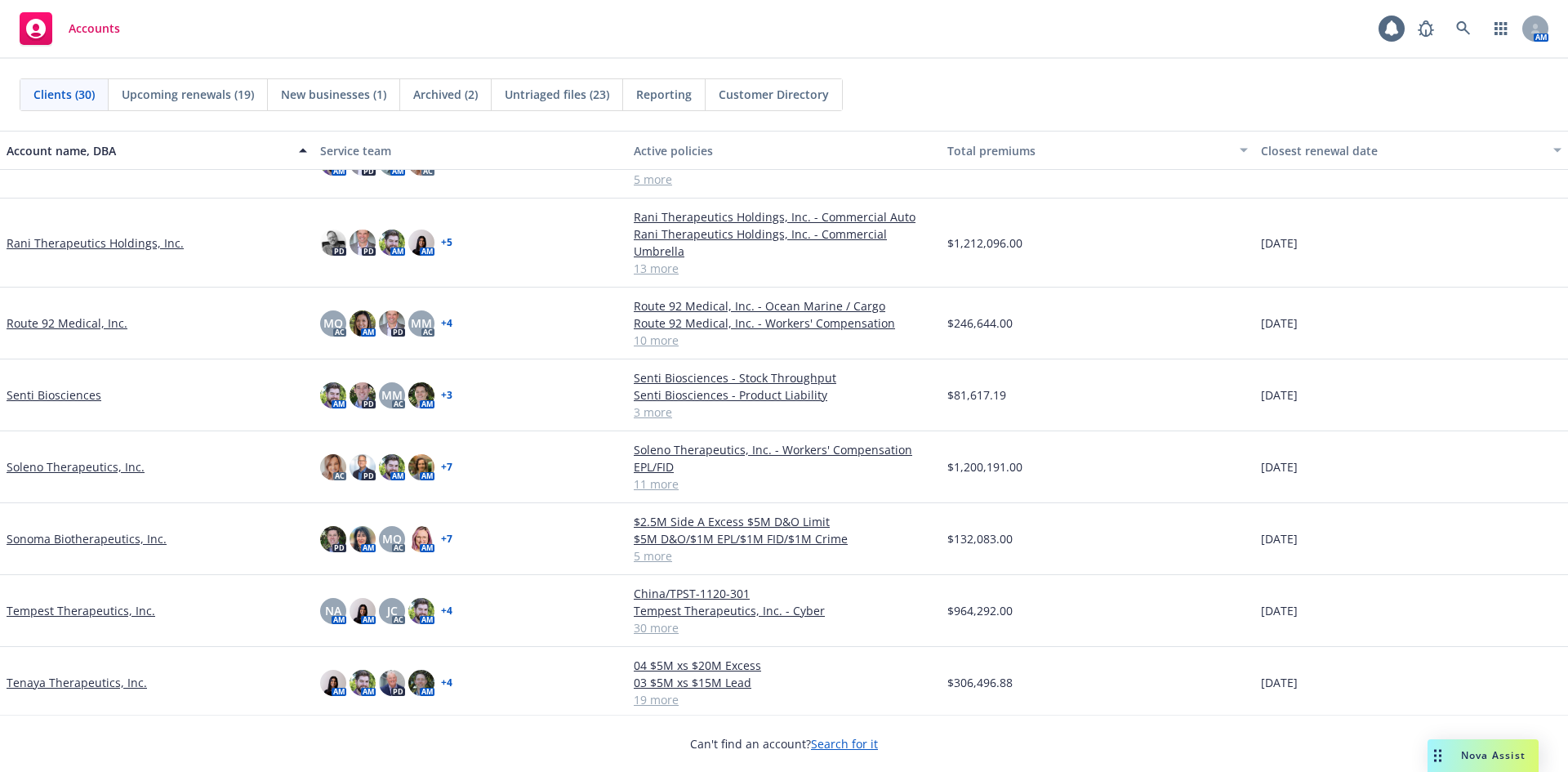
click at [86, 314] on link "Route 92 Medical, Inc." at bounding box center [67, 323] width 121 height 17
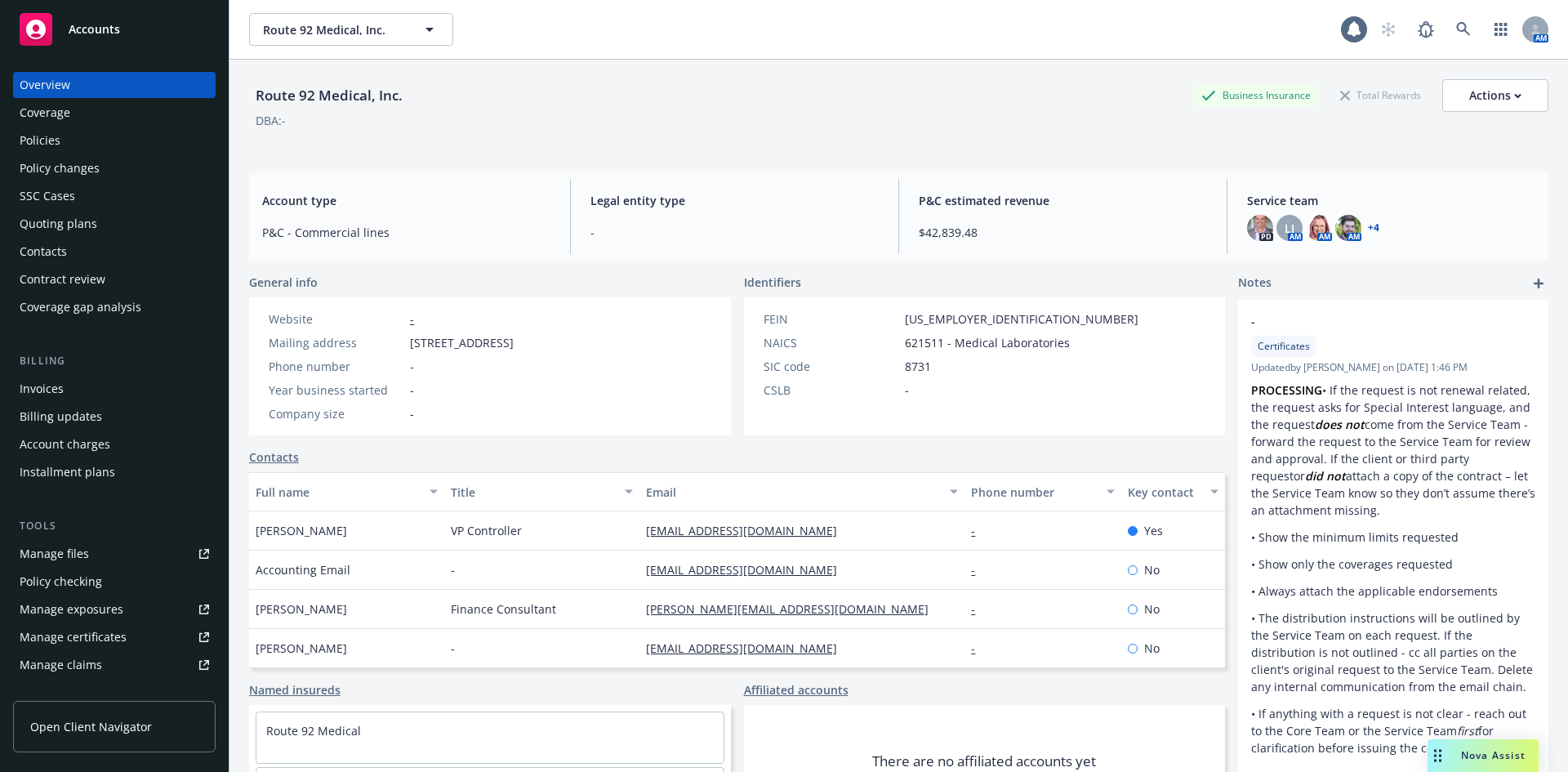
click at [78, 146] on div "Policies" at bounding box center [115, 140] width 190 height 26
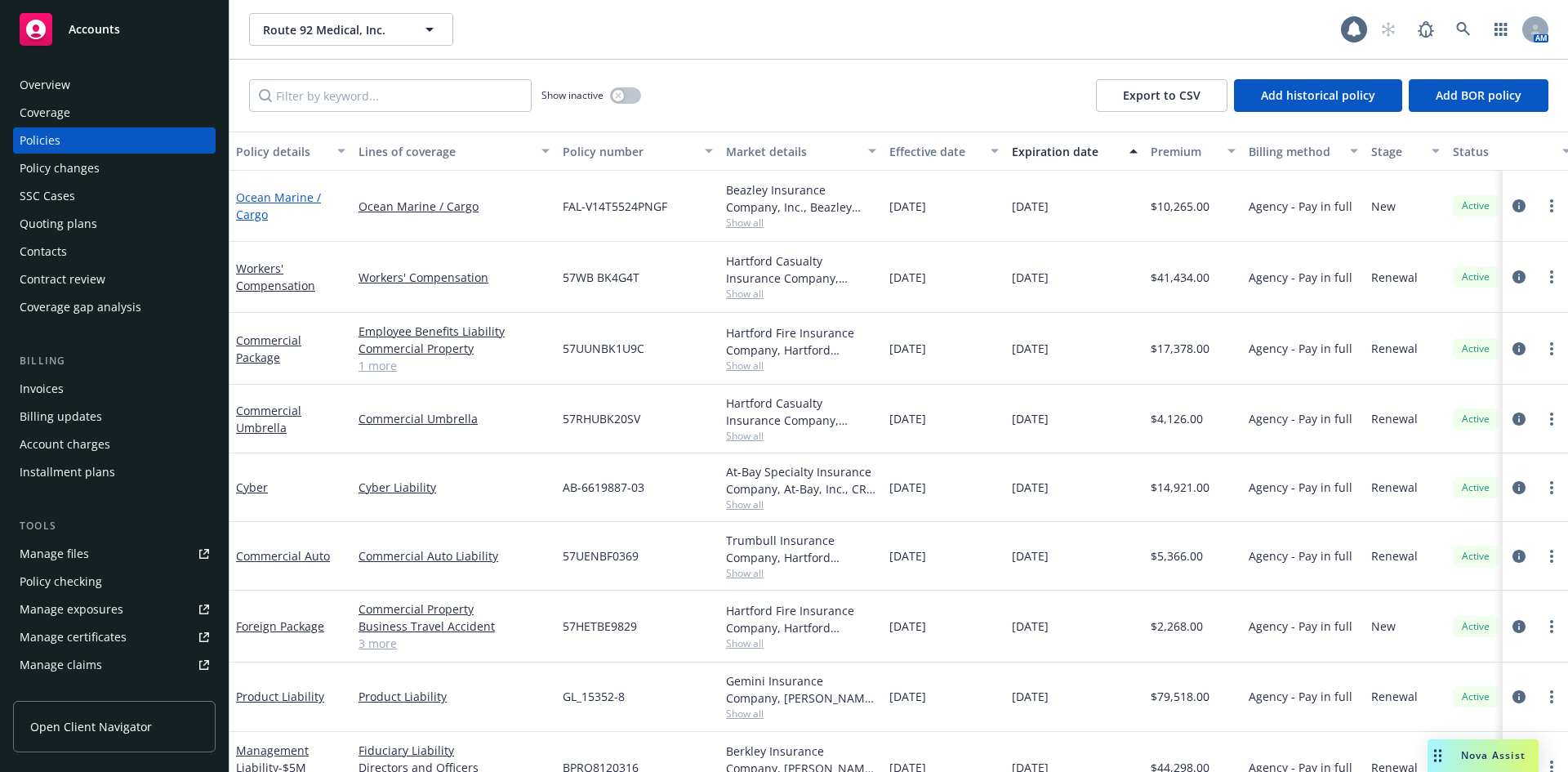
click at [293, 194] on link "Ocean Marine / Cargo" at bounding box center [279, 205] width 85 height 32
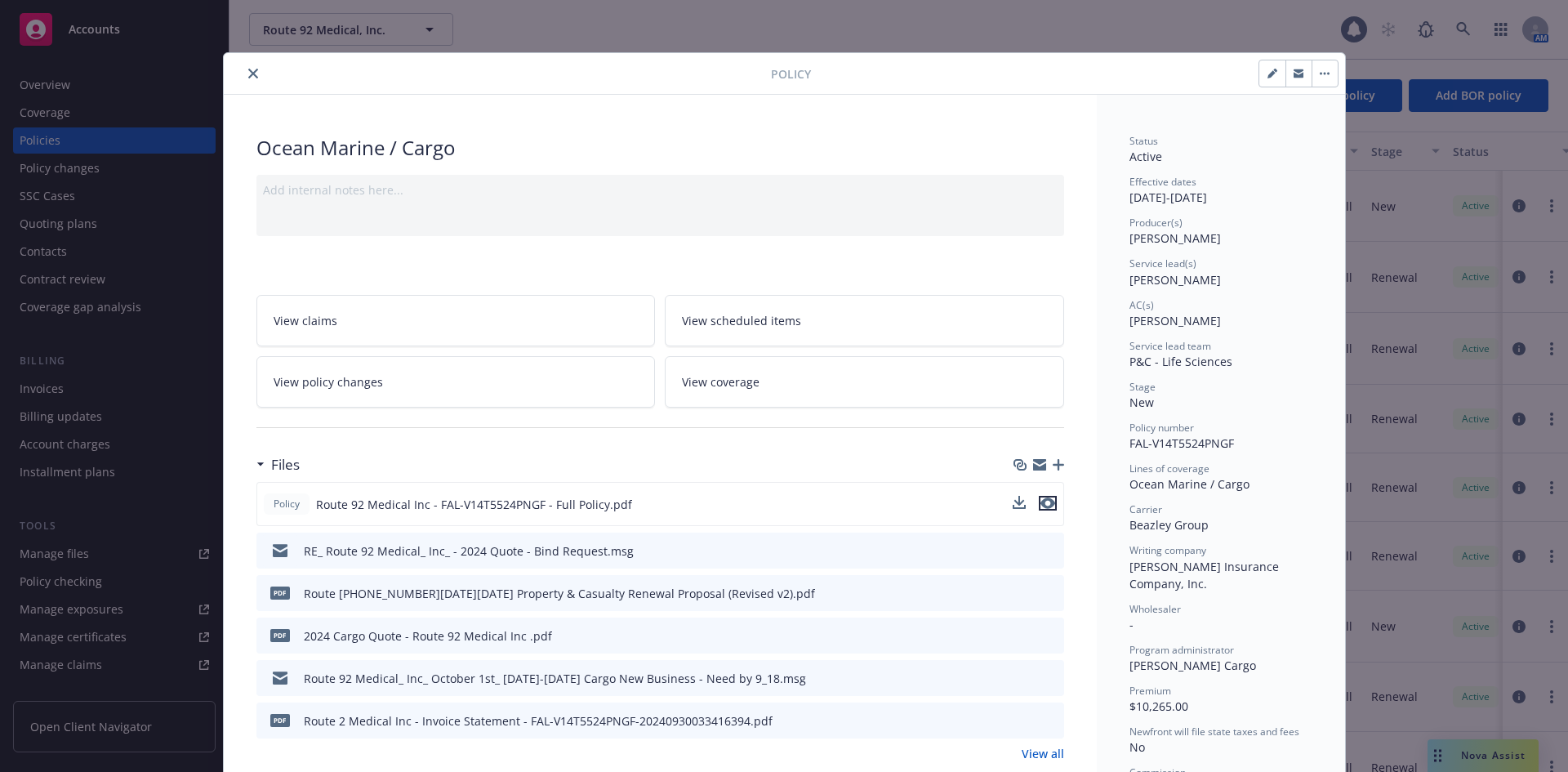
click at [1040, 498] on icon "preview file" at bounding box center [1048, 503] width 15 height 12
click at [252, 71] on button "close" at bounding box center [254, 74] width 20 height 20
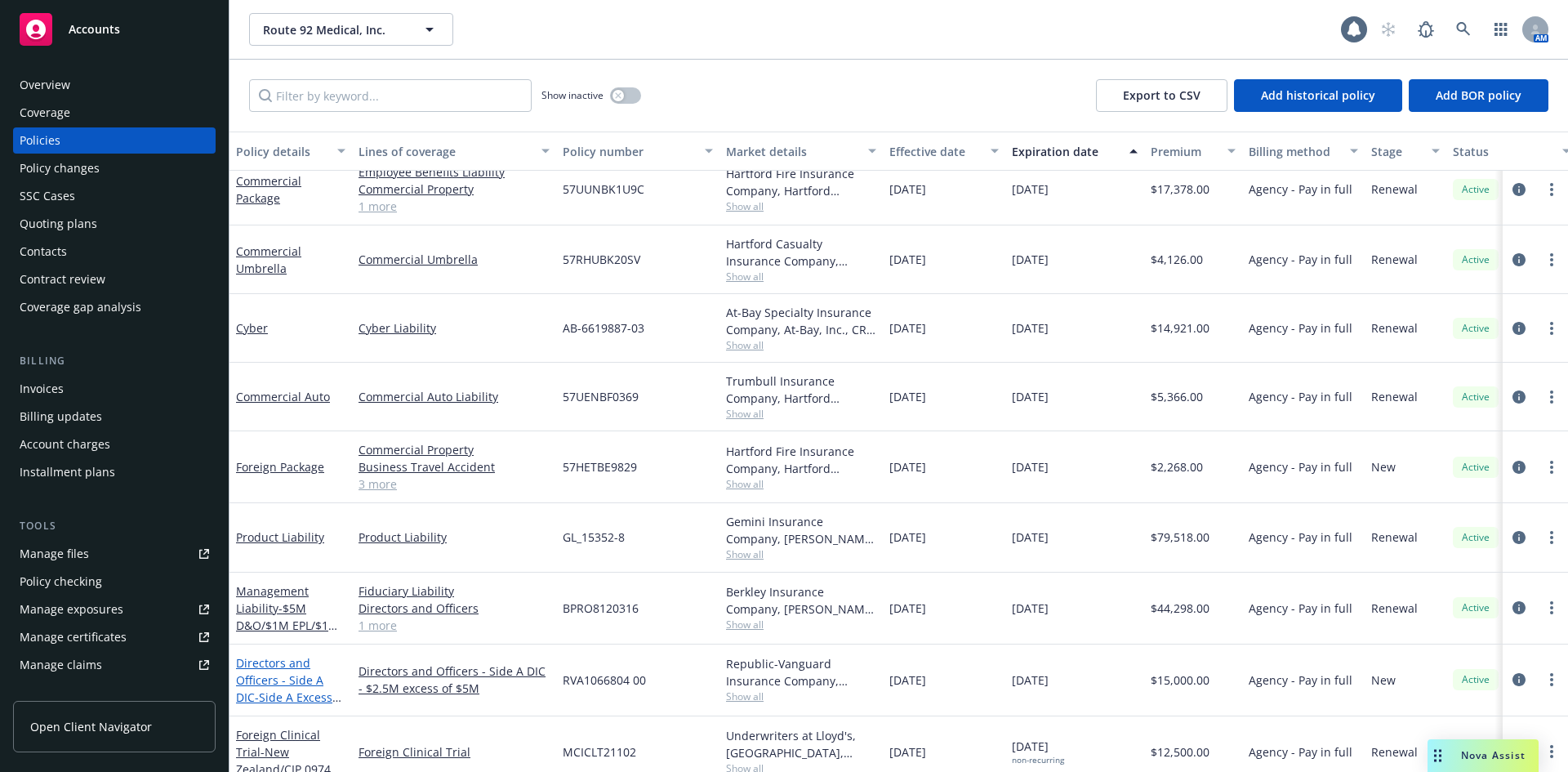
scroll to position [163, 0]
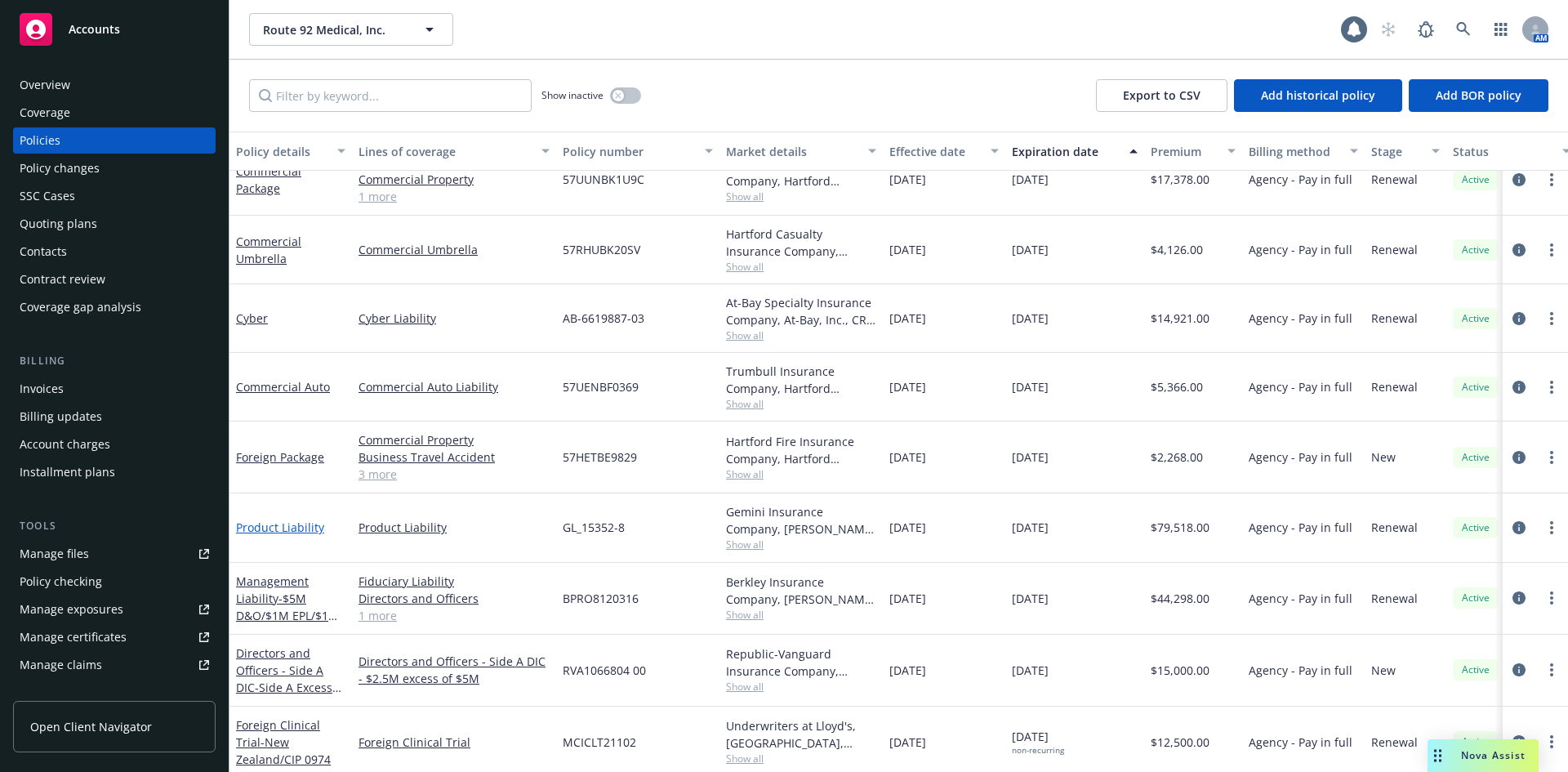
click at [298, 527] on link "Product Liability" at bounding box center [280, 527] width 88 height 16
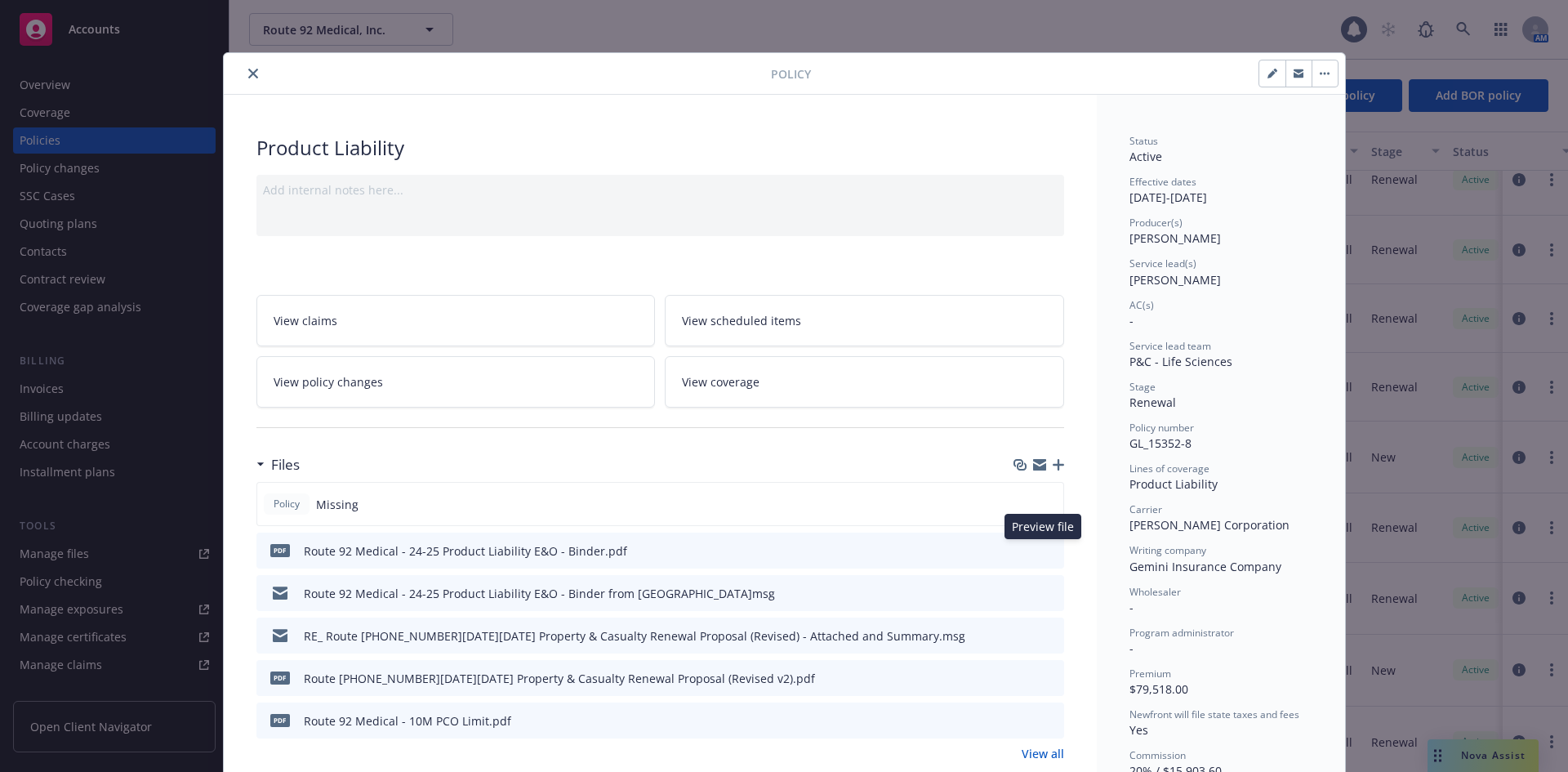
click at [1043, 549] on icon "preview file" at bounding box center [1048, 550] width 15 height 12
click at [250, 76] on icon "close" at bounding box center [254, 73] width 10 height 10
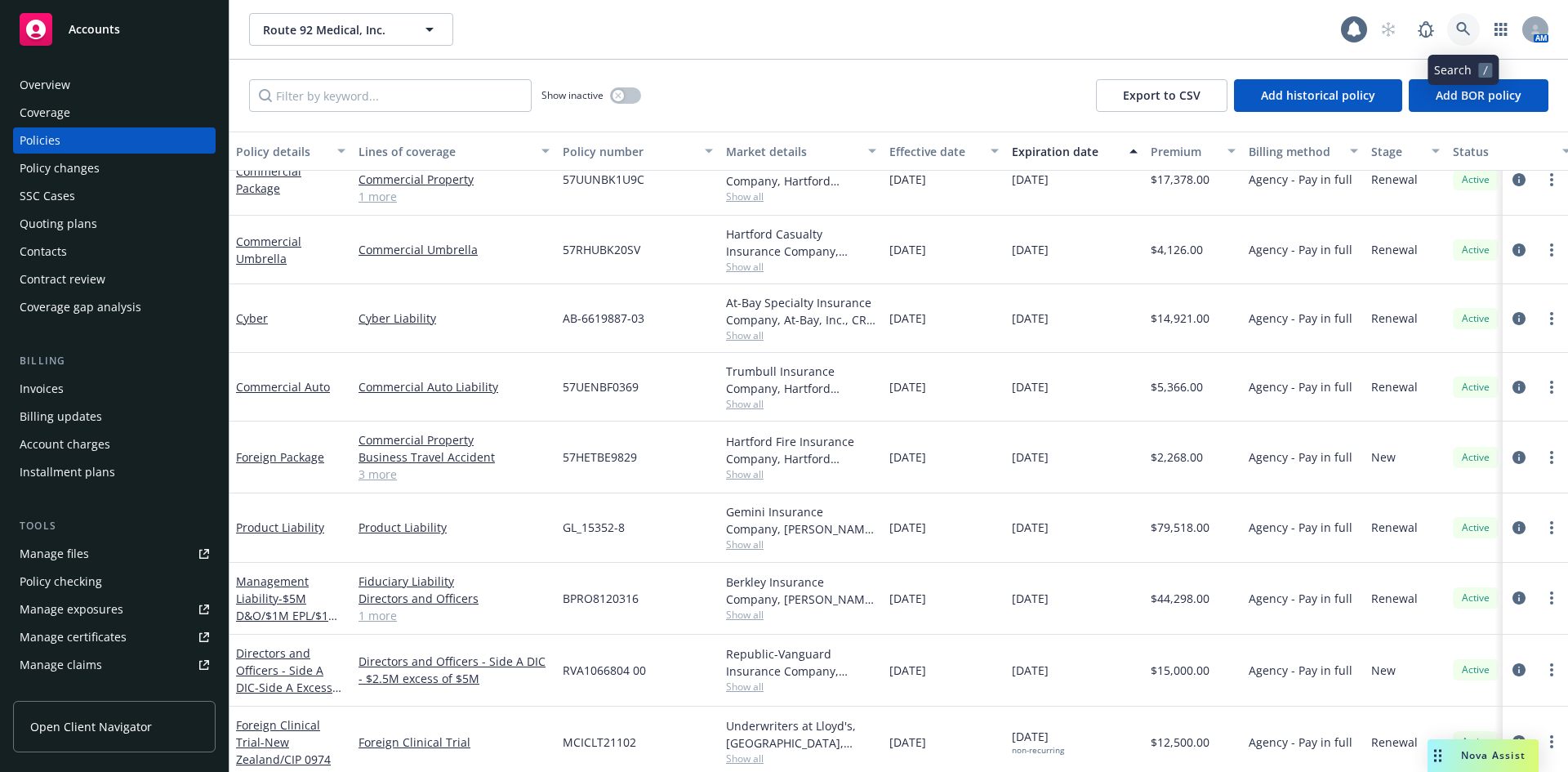
click at [1468, 37] on link at bounding box center [1462, 29] width 32 height 32
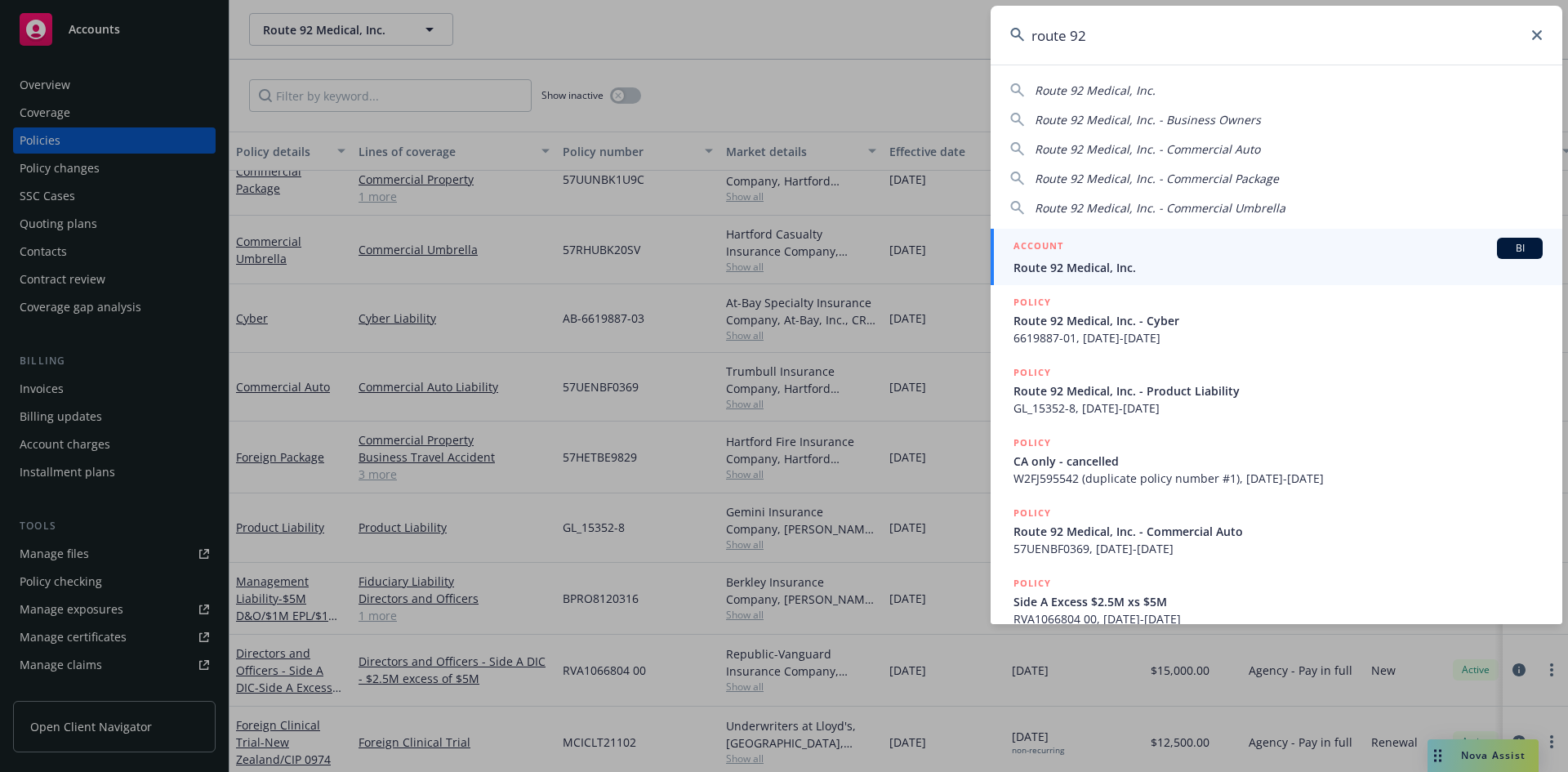
type input "route 92"
click at [1190, 260] on span "Route 92 Medical, Inc." at bounding box center [1278, 267] width 529 height 17
